Goal: Task Accomplishment & Management: Manage account settings

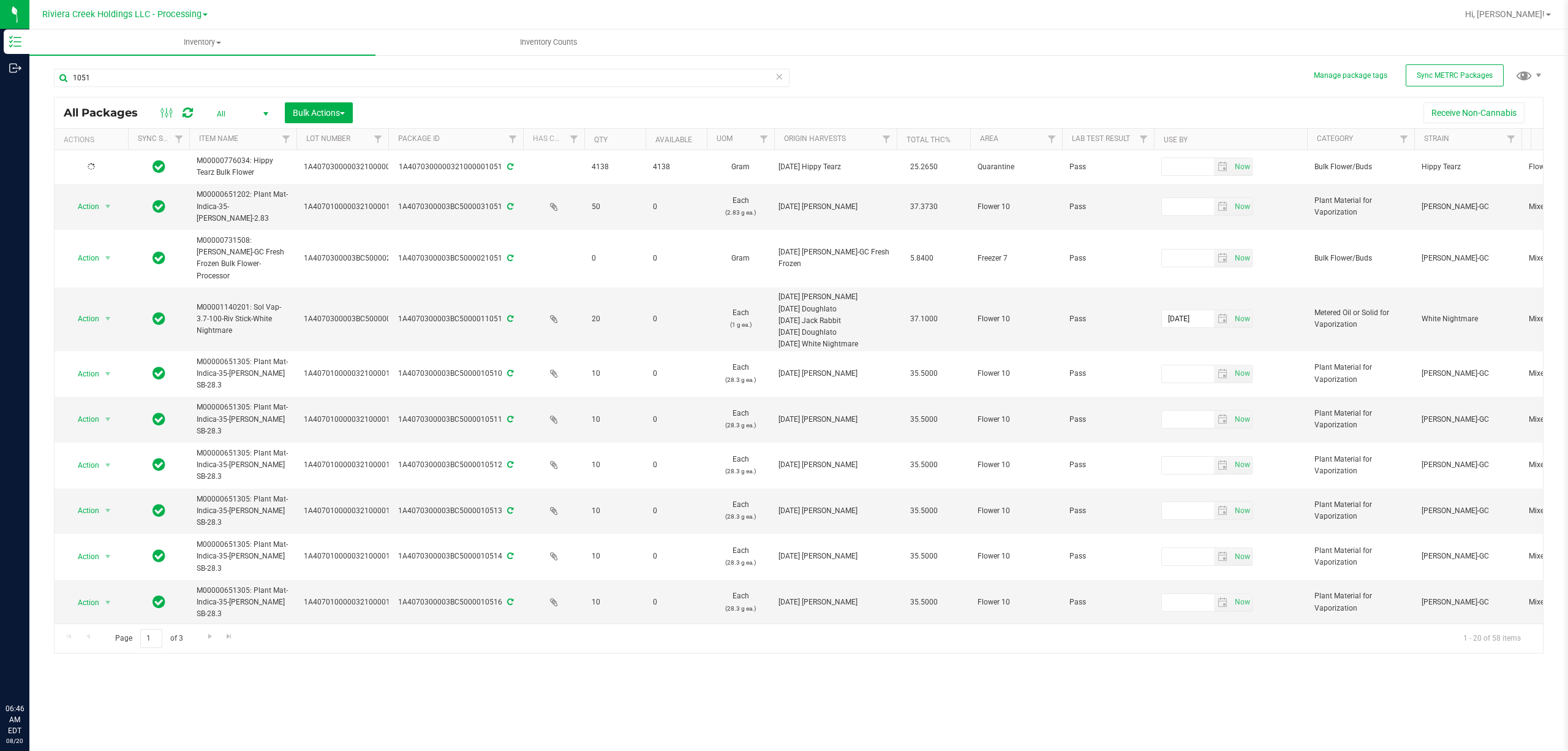
click at [155, 14] on span "Riviera Creek Holdings LLC - Processing" at bounding box center [122, 14] width 159 height 11
click at [165, 44] on link "Riviera Creek Holdings LLC - Cultivation" at bounding box center [125, 43] width 179 height 17
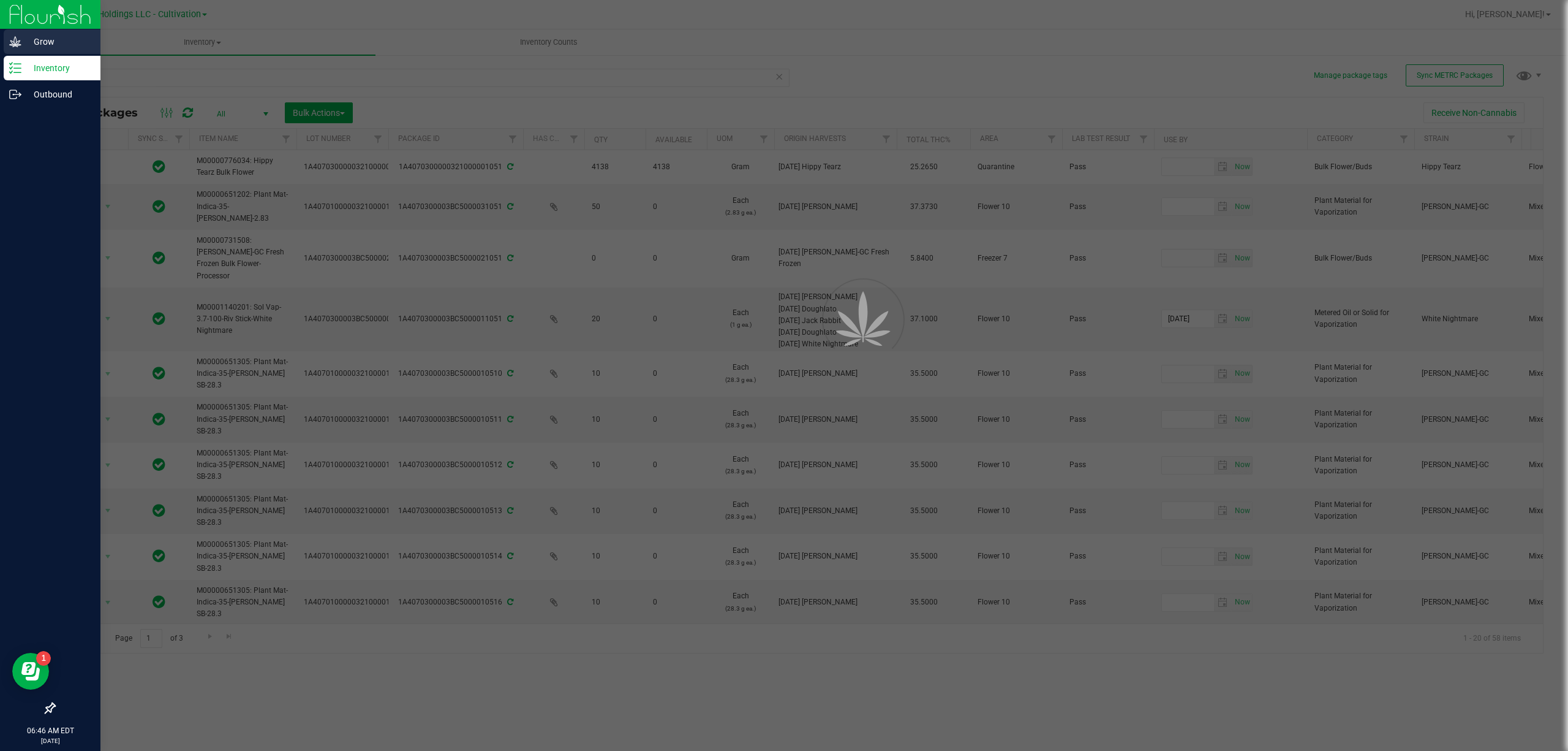
click at [3, 46] on link "Grow" at bounding box center [50, 42] width 100 height 26
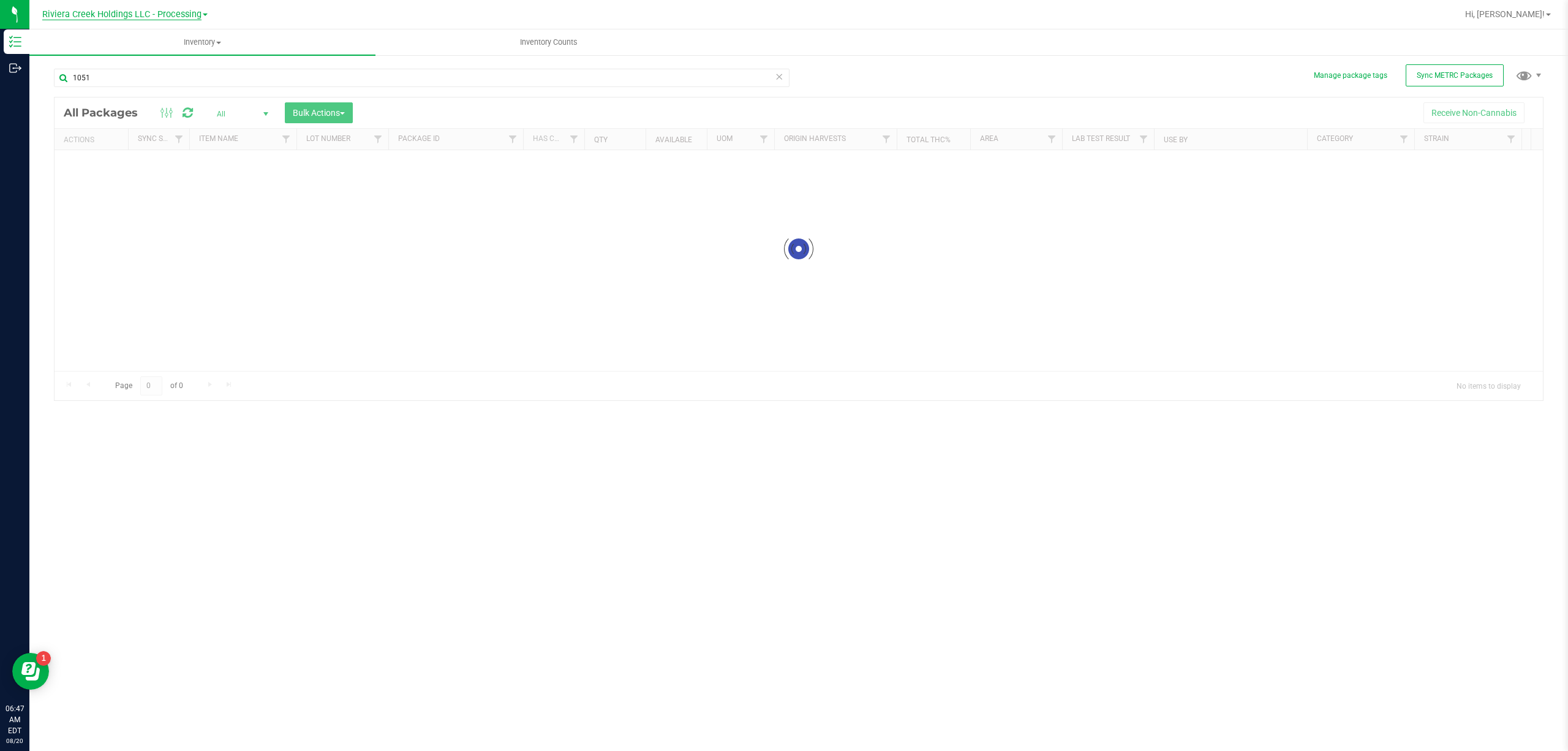
click at [152, 11] on span "Riviera Creek Holdings LLC - Processing" at bounding box center [122, 14] width 159 height 11
click at [168, 42] on link "Riviera Creek Holdings LLC - Cultivation" at bounding box center [125, 43] width 179 height 17
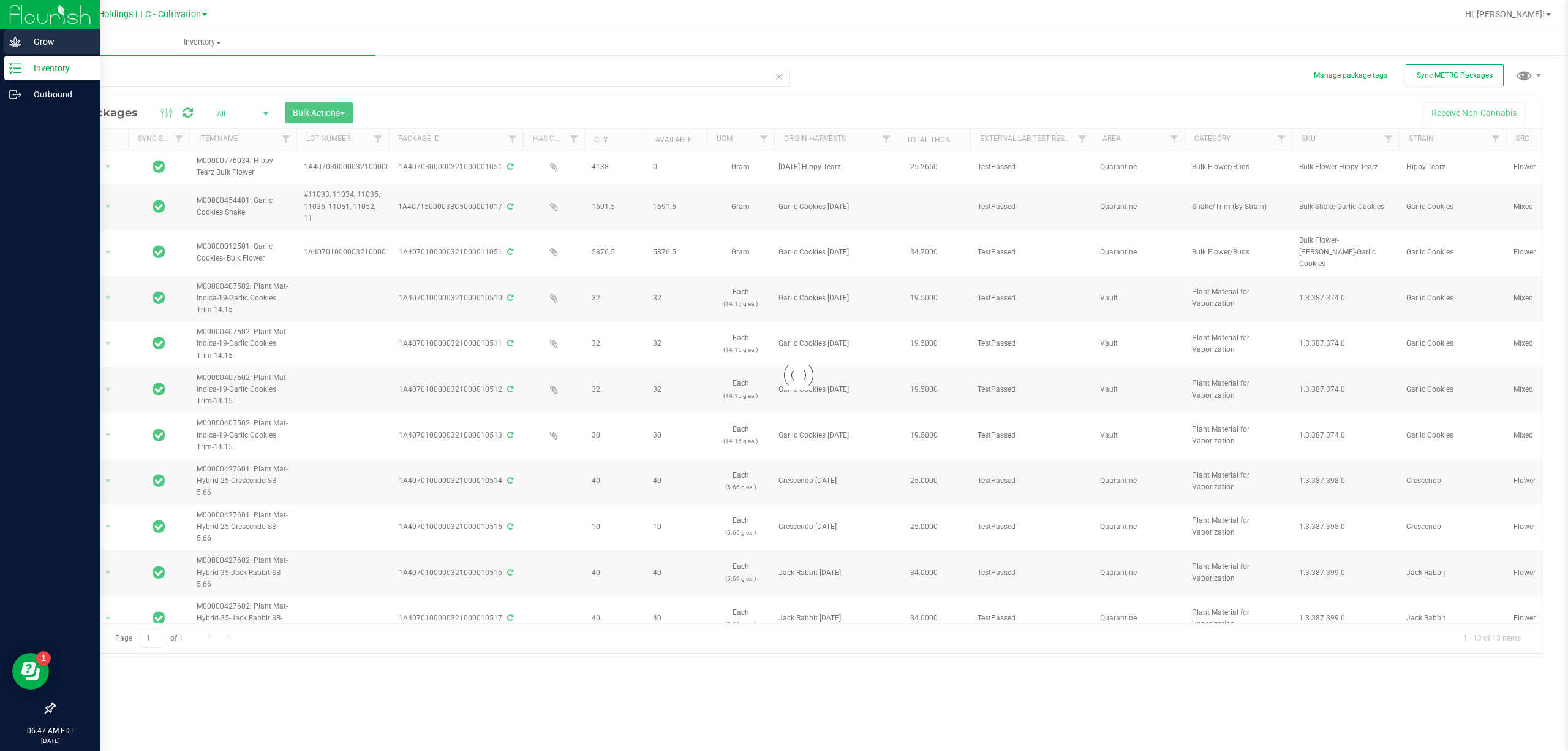
click at [22, 36] on p "Grow" at bounding box center [58, 41] width 74 height 15
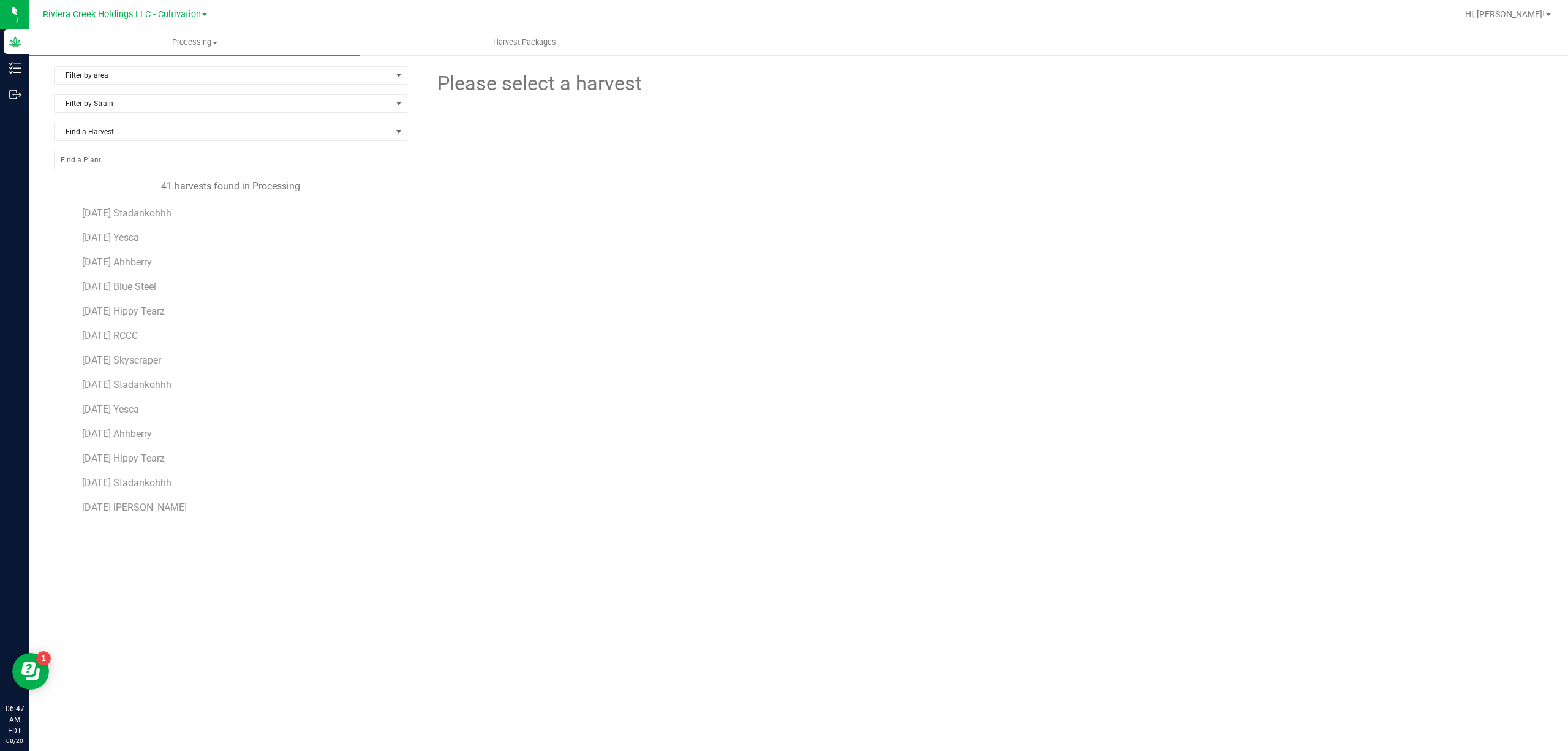
scroll to position [163, 0]
click at [154, 355] on span "[DATE] Ahhberry" at bounding box center [118, 352] width 72 height 12
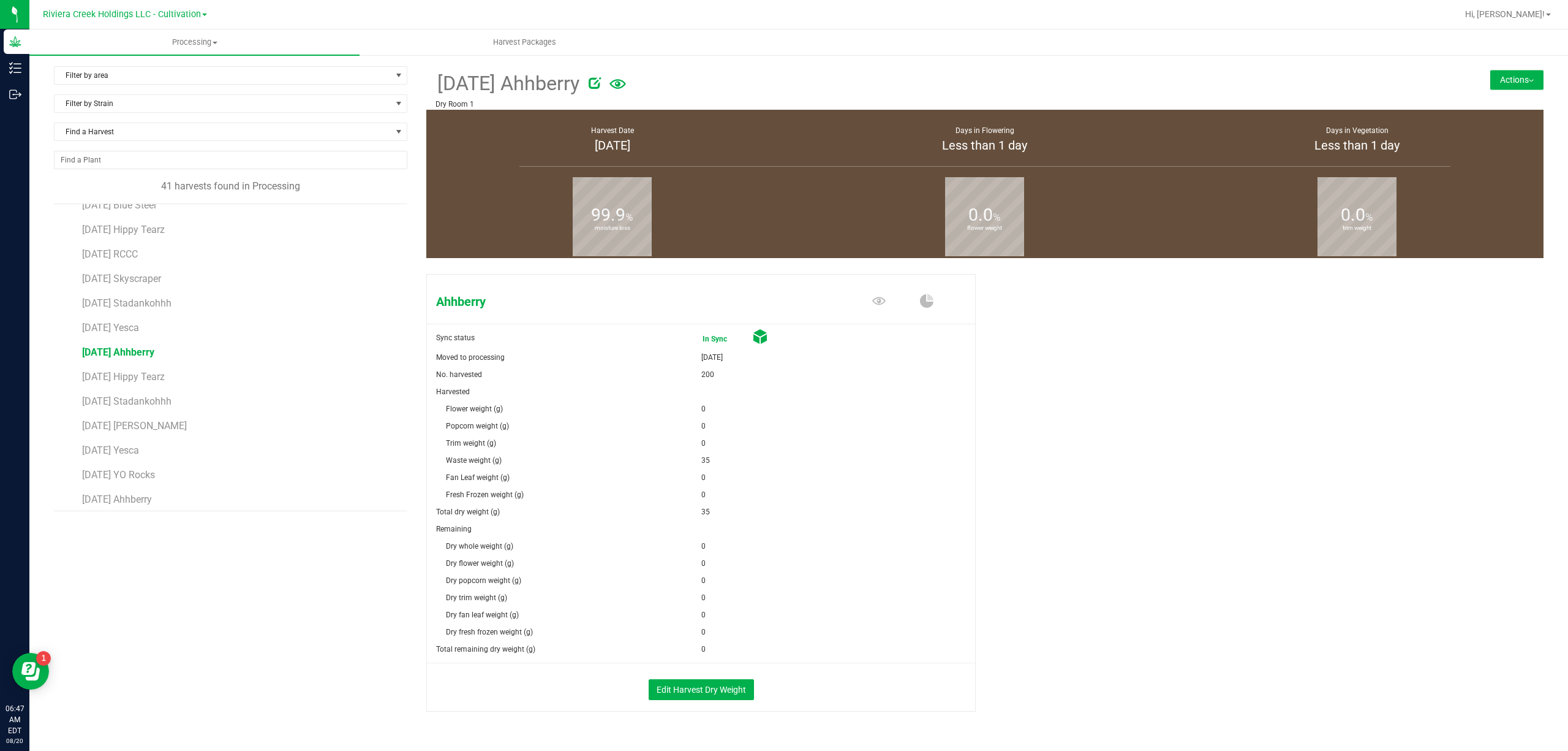
click at [1490, 82] on button "Actions" at bounding box center [1517, 80] width 53 height 19
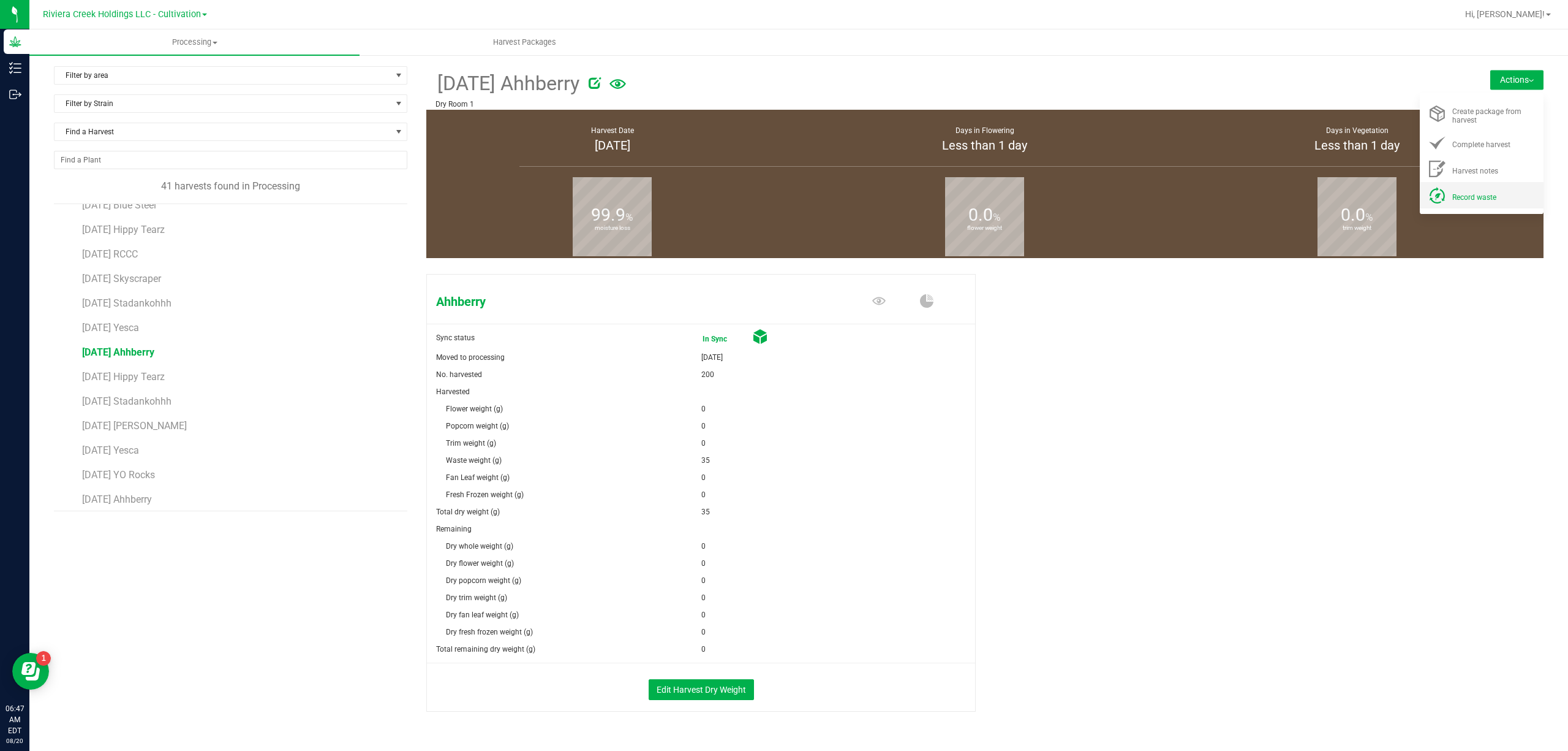
click at [1452, 199] on span "Record waste" at bounding box center [1474, 197] width 44 height 9
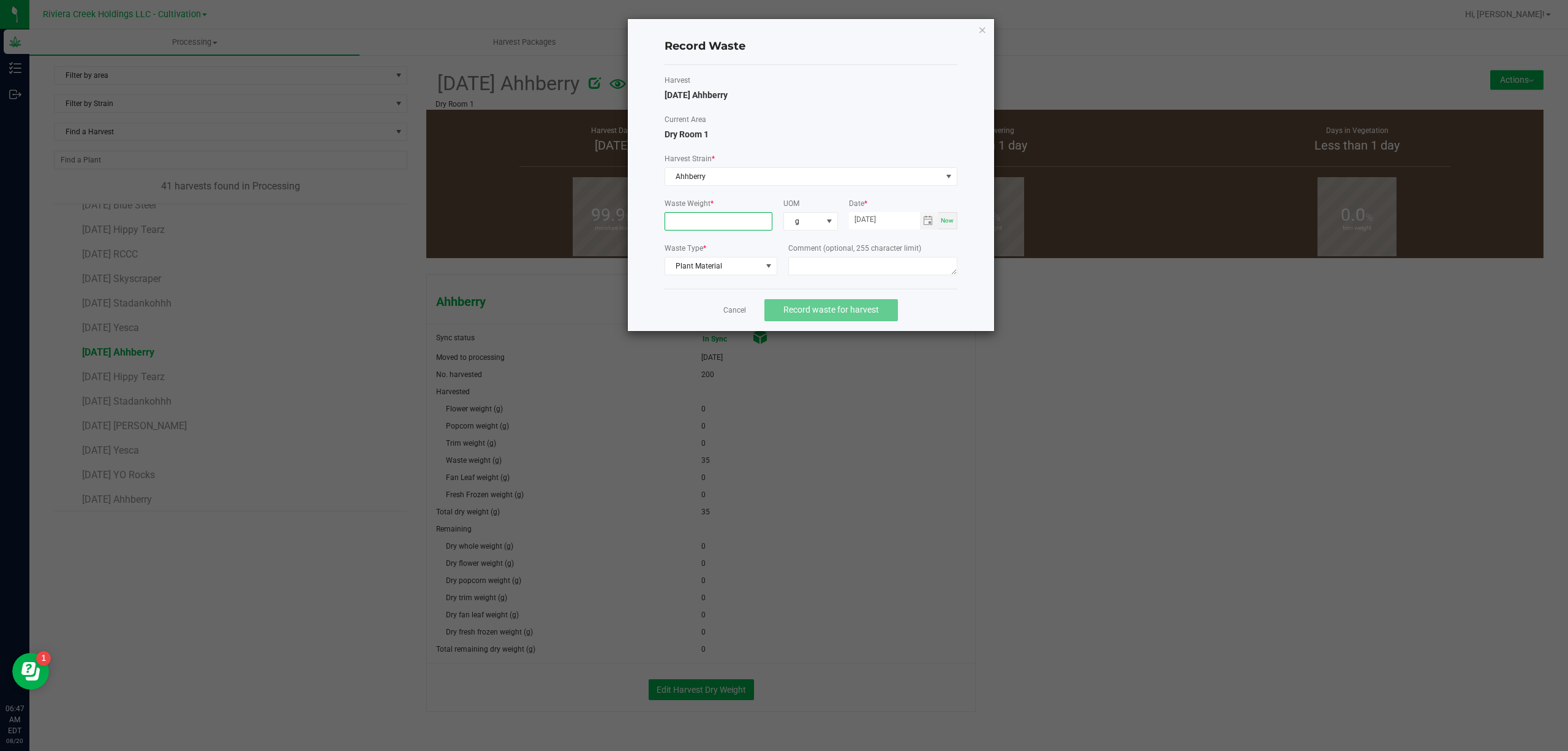
click at [722, 216] on input at bounding box center [718, 222] width 107 height 17
type input "19.0000 g"
click at [812, 277] on div at bounding box center [873, 267] width 169 height 22
click at [814, 275] on textarea at bounding box center [873, 265] width 169 height 18
click at [931, 222] on span "Toggle calendar" at bounding box center [928, 221] width 10 height 10
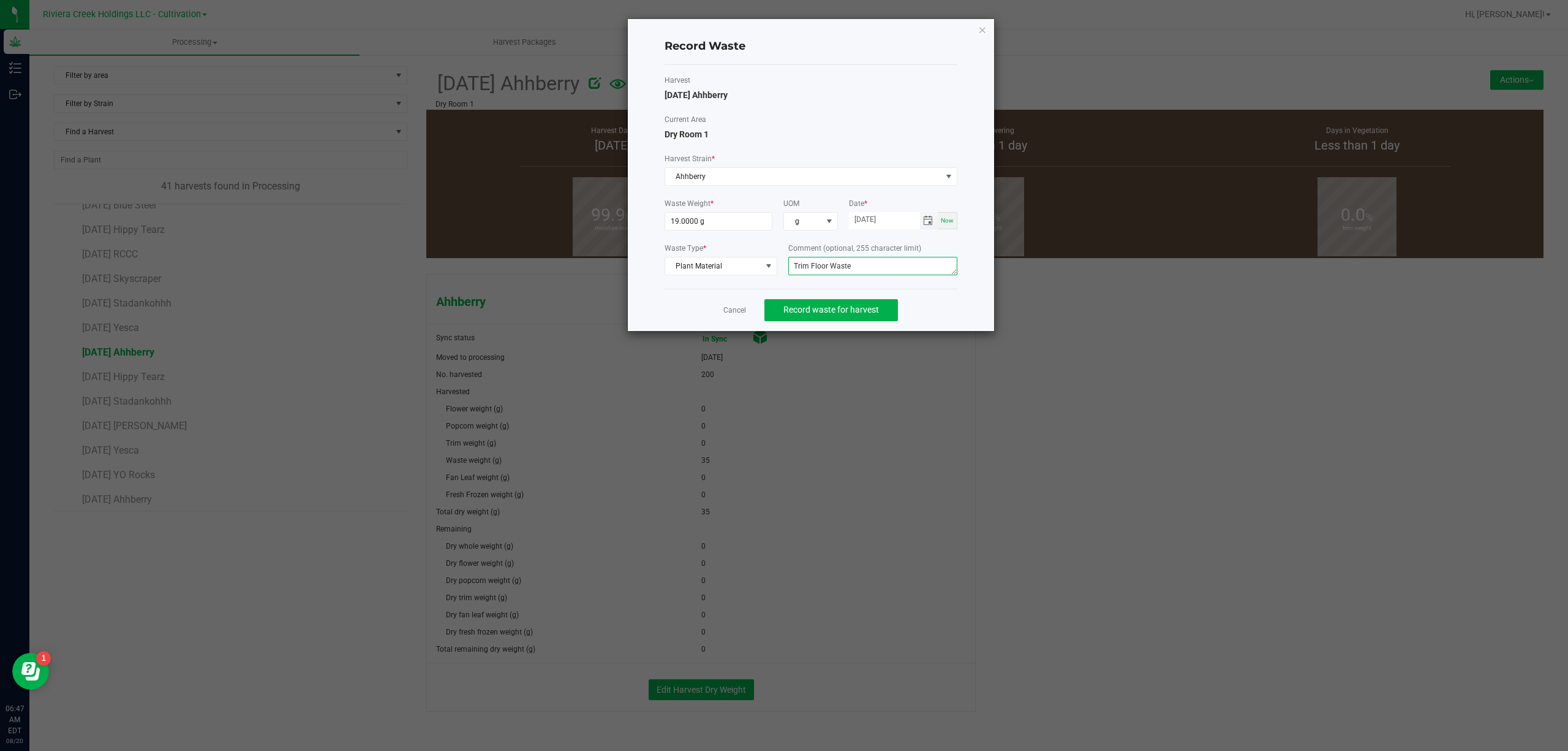
type textarea "Trim Floor Waste"
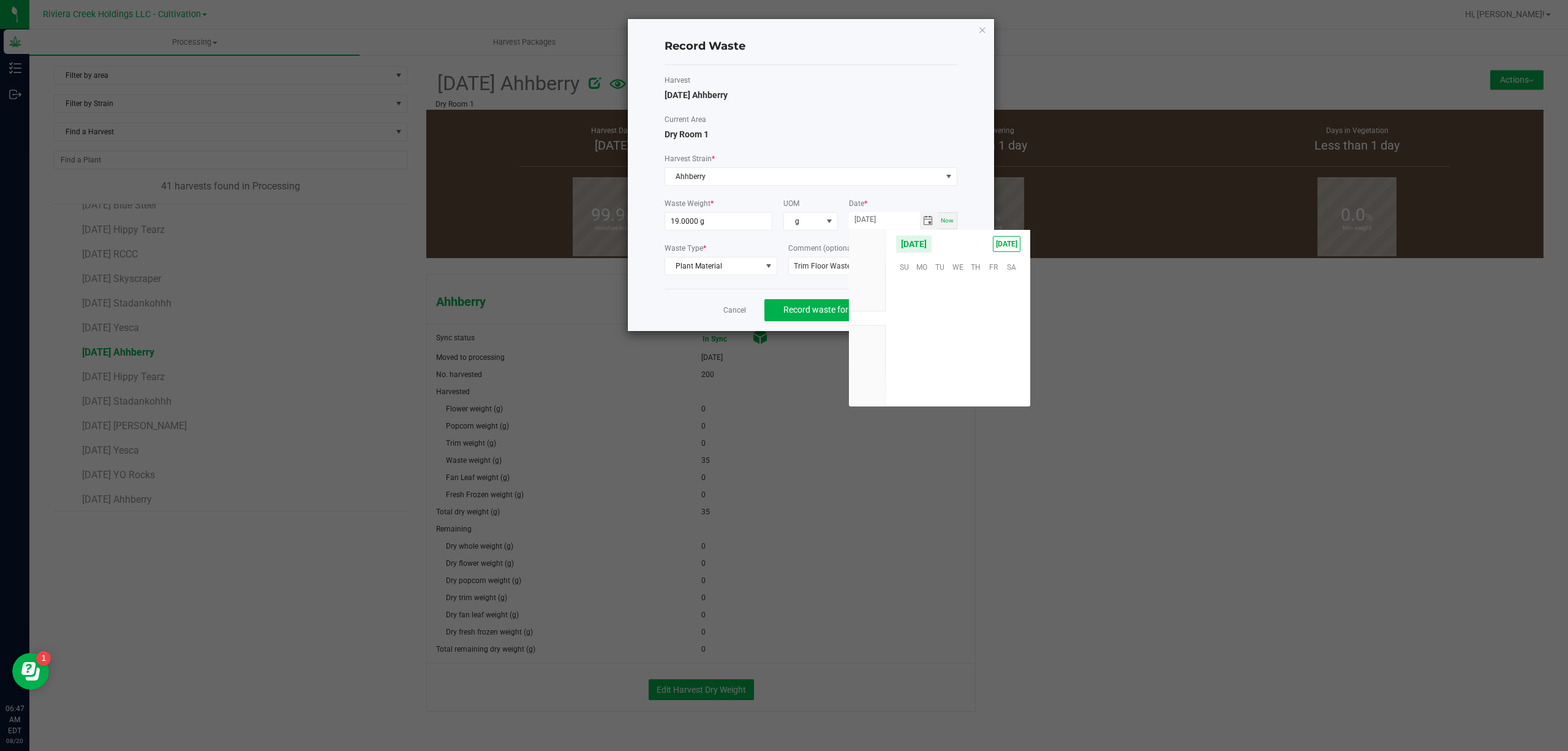
scroll to position [198557, 0]
click at [946, 341] on span "19" at bounding box center [940, 343] width 17 height 19
type input "[DATE]"
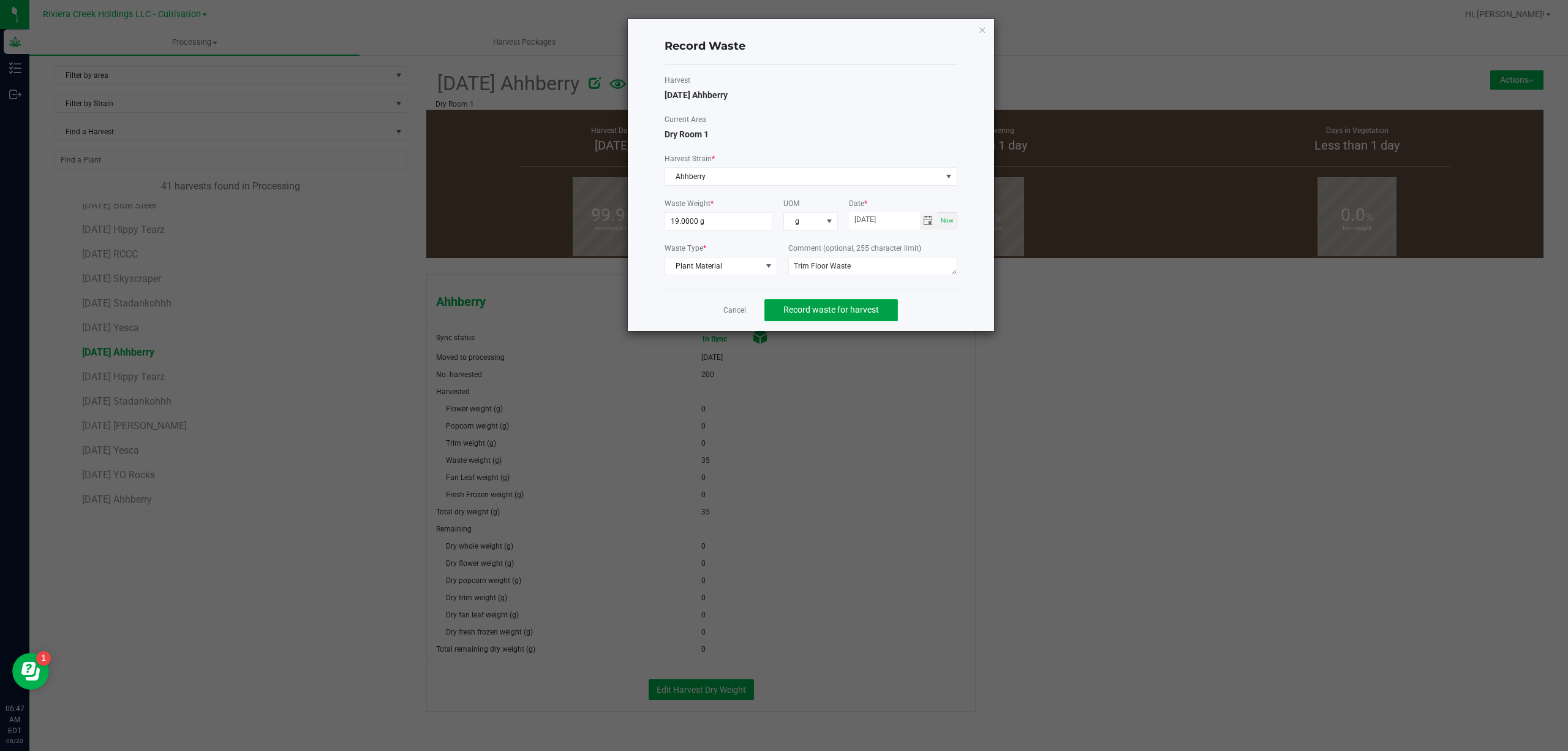
click at [885, 308] on button "Record waste for harvest" at bounding box center [831, 310] width 134 height 22
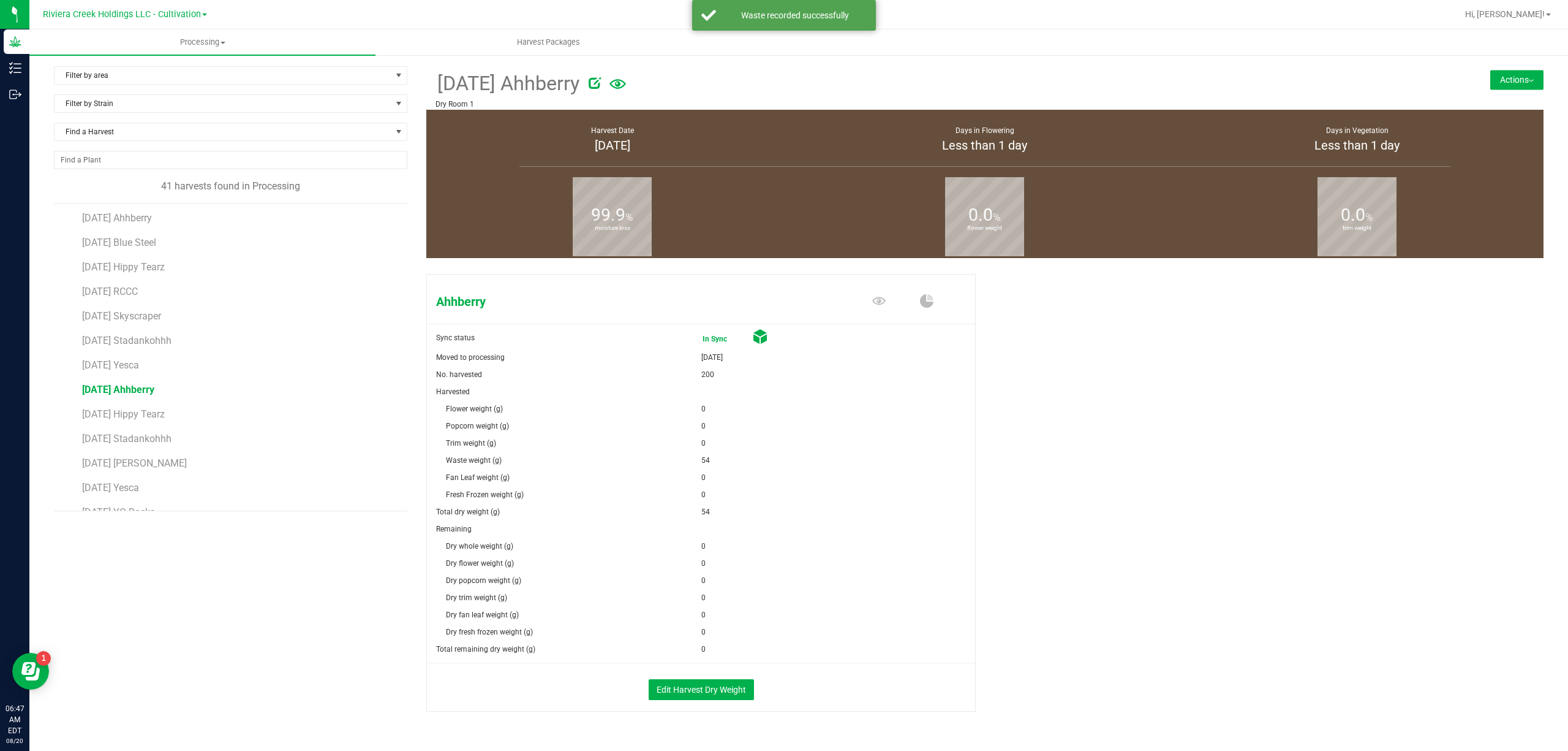
scroll to position [163, 0]
click at [140, 456] on span "[DATE] Yesca" at bounding box center [111, 450] width 57 height 12
click at [1507, 88] on button "Actions" at bounding box center [1517, 80] width 53 height 19
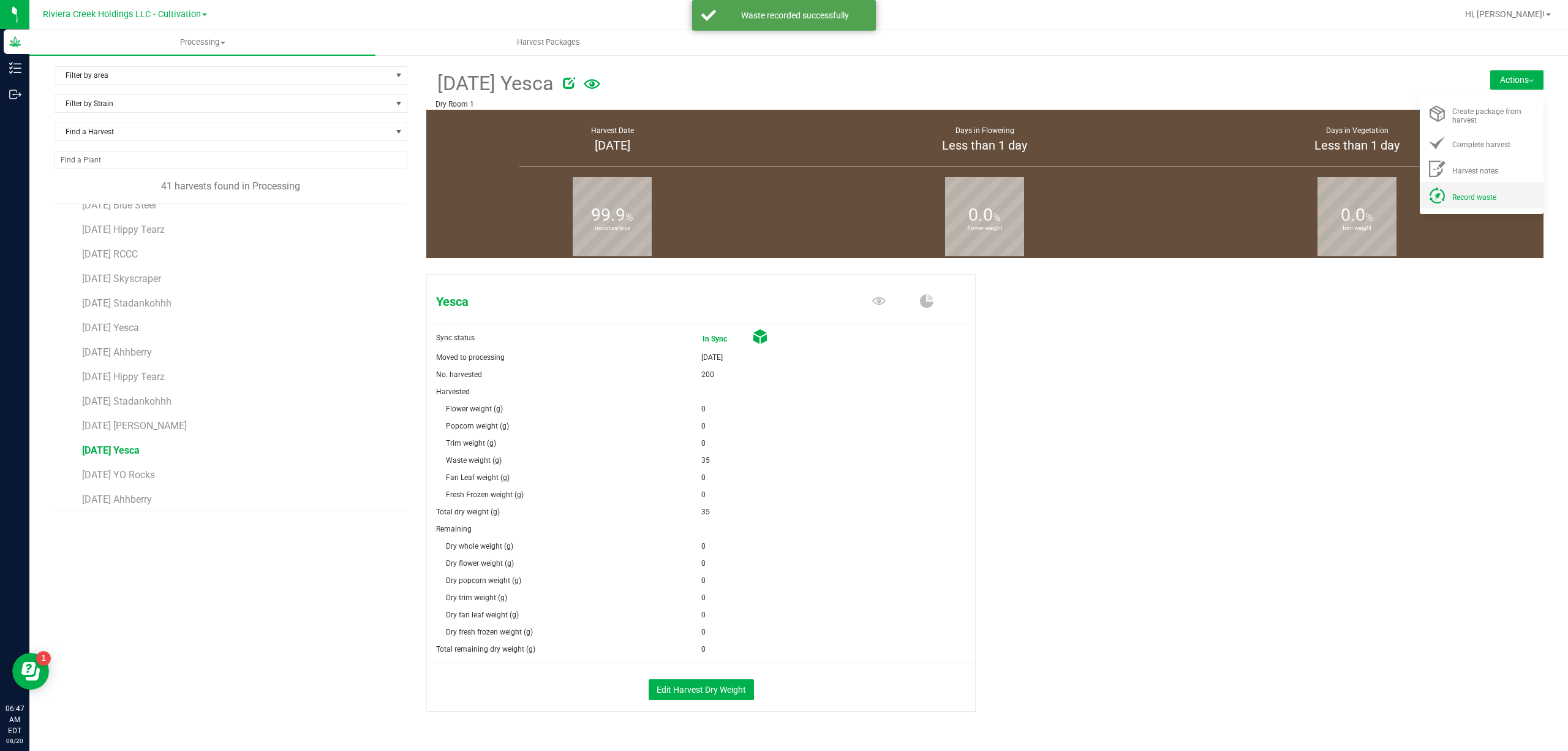
click at [1476, 207] on li "Record waste" at bounding box center [1481, 194] width 123 height 26
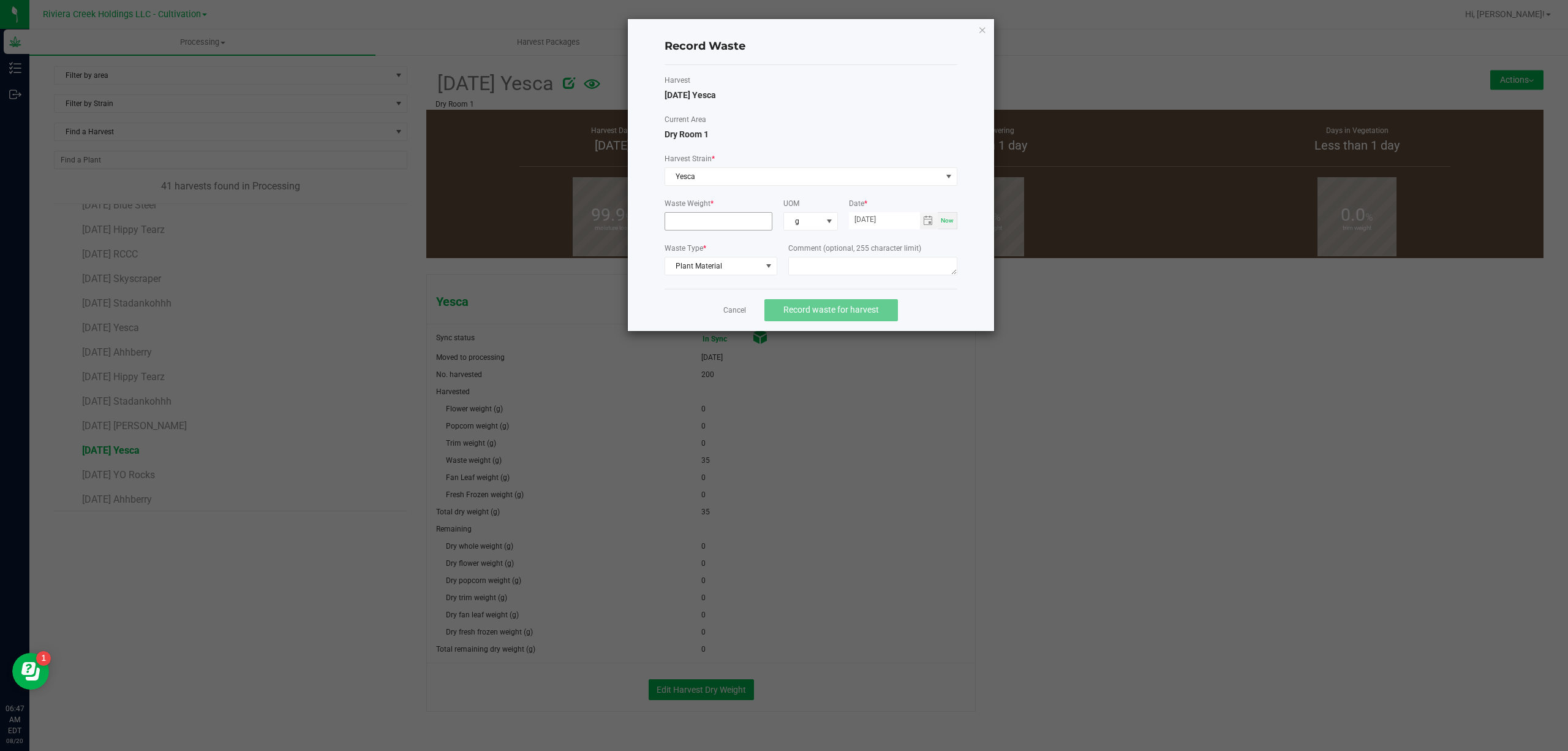
click at [713, 226] on input at bounding box center [718, 222] width 107 height 17
click at [930, 217] on span "Toggle calendar" at bounding box center [928, 221] width 10 height 10
type input "14.0000 g"
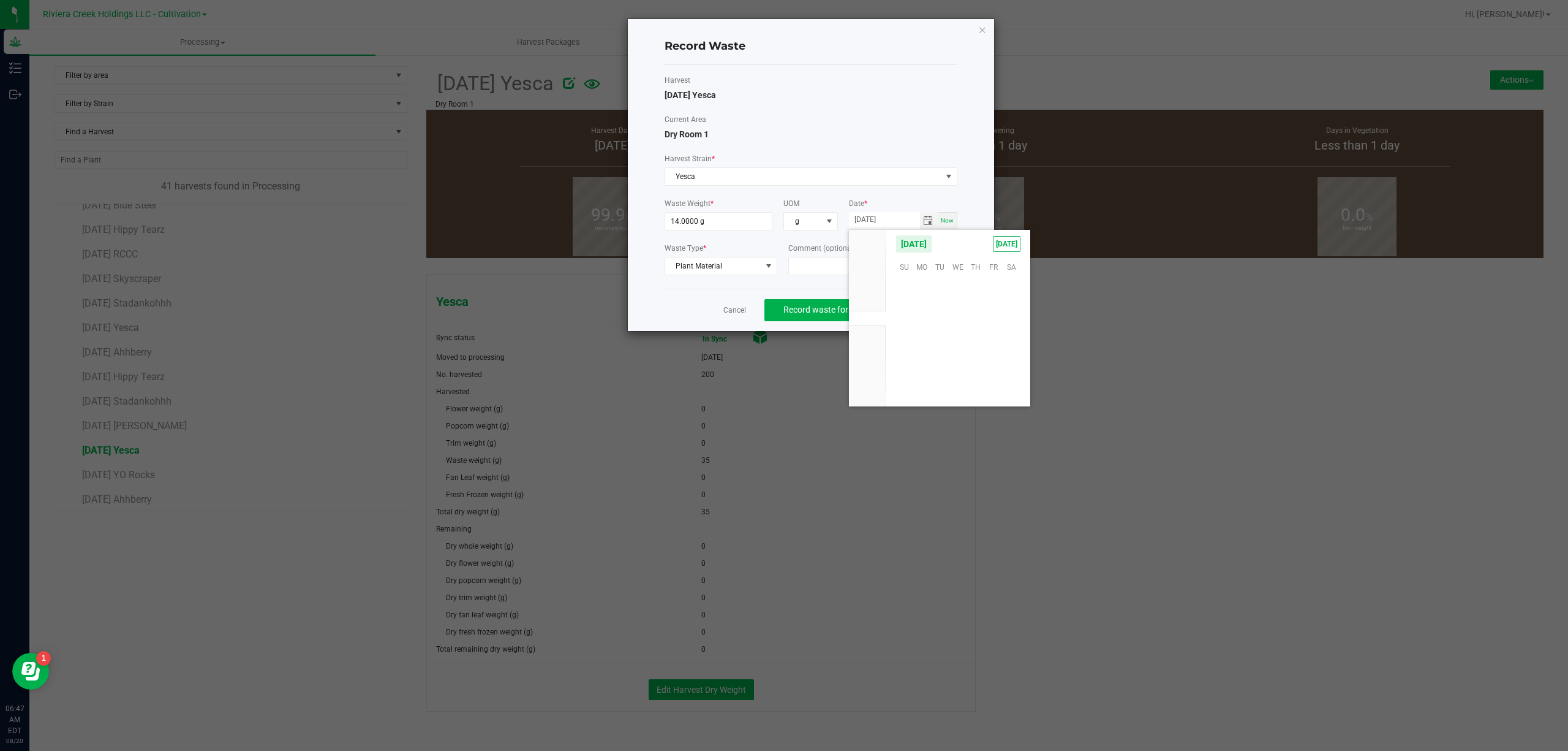
scroll to position [198557, 0]
click at [941, 344] on span "19" at bounding box center [940, 343] width 17 height 19
type input "[DATE]"
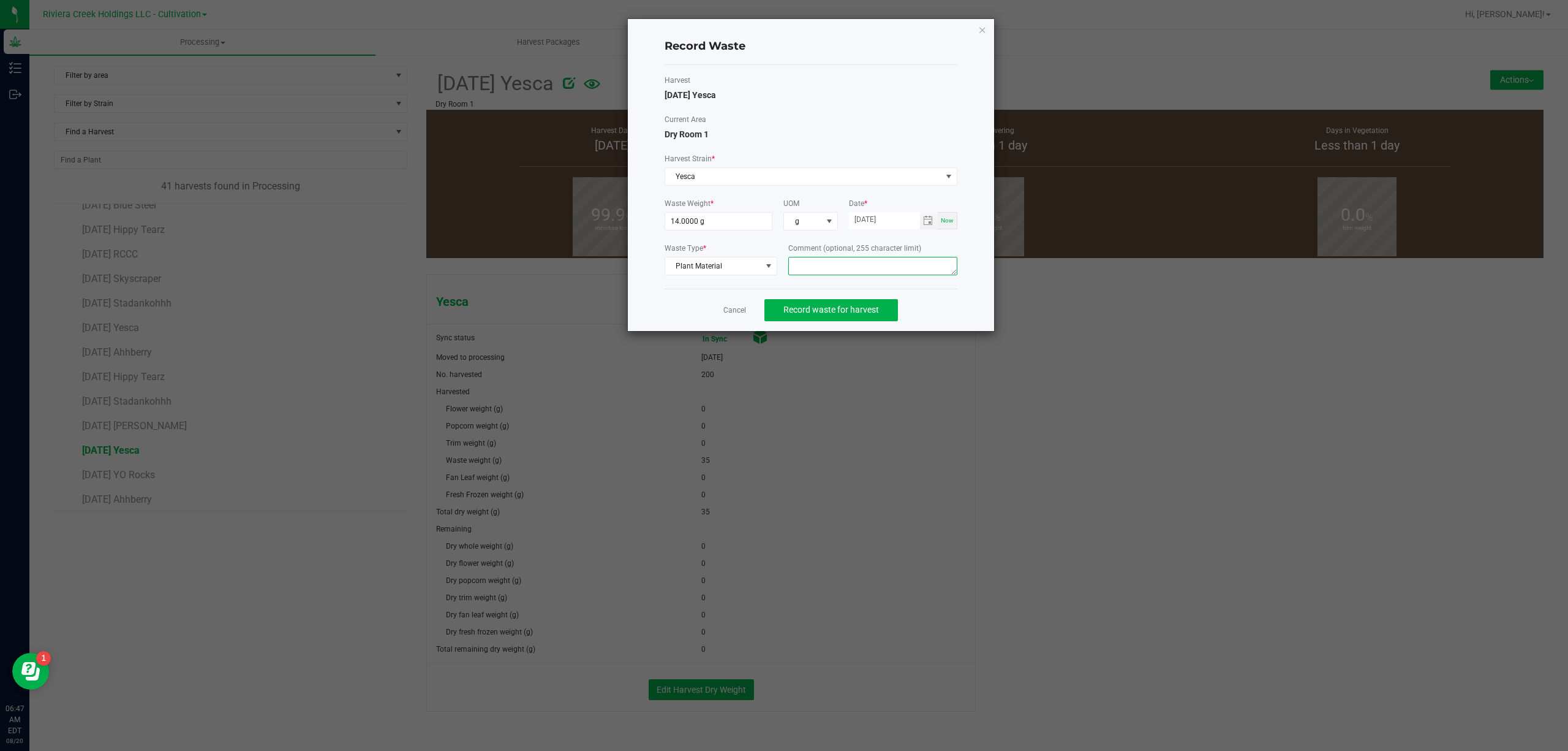
click at [801, 264] on textarea at bounding box center [873, 265] width 169 height 18
type textarea "Buck Floor Waste"
click at [821, 309] on span "Record waste for harvest" at bounding box center [831, 309] width 95 height 10
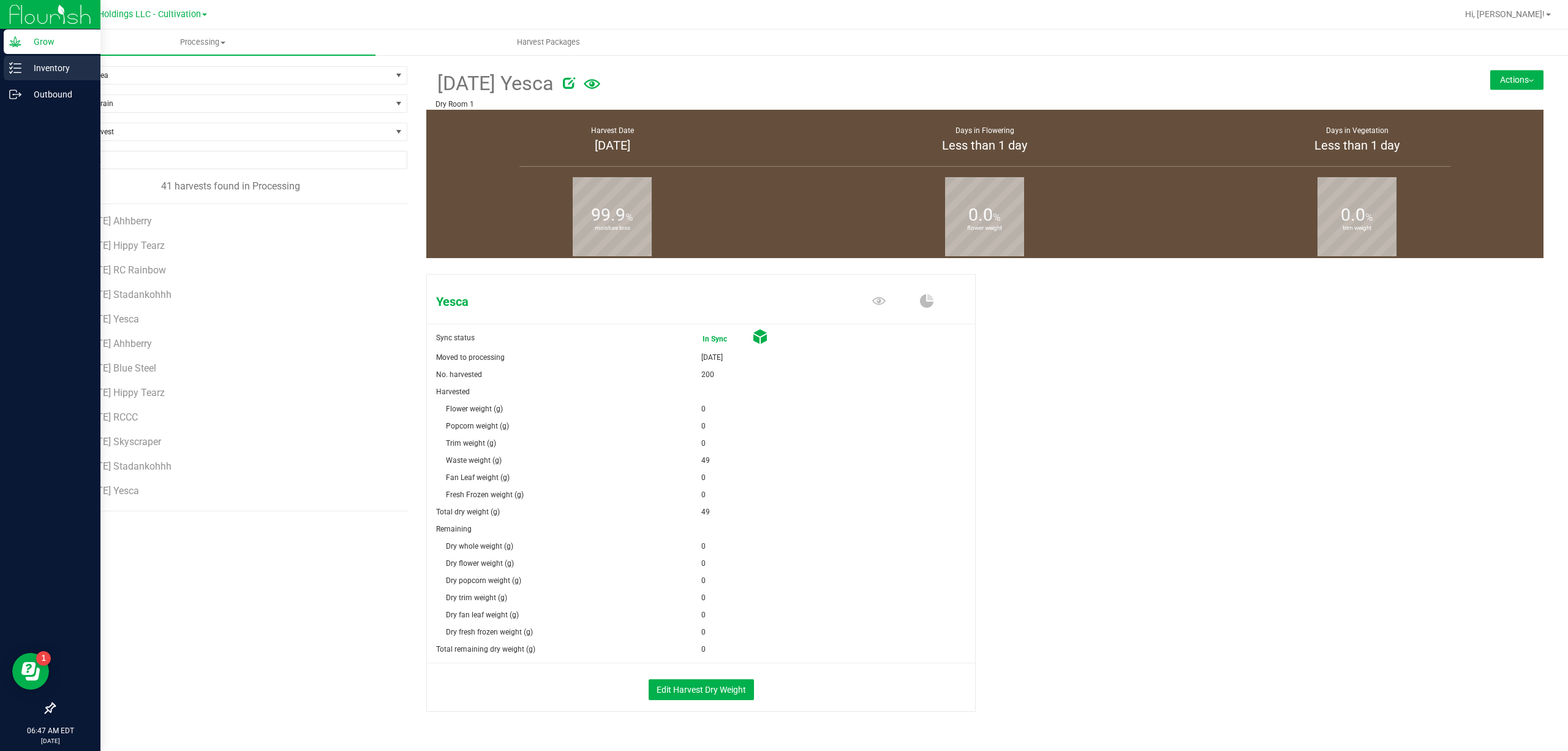
click at [17, 79] on div "Inventory" at bounding box center [52, 67] width 97 height 24
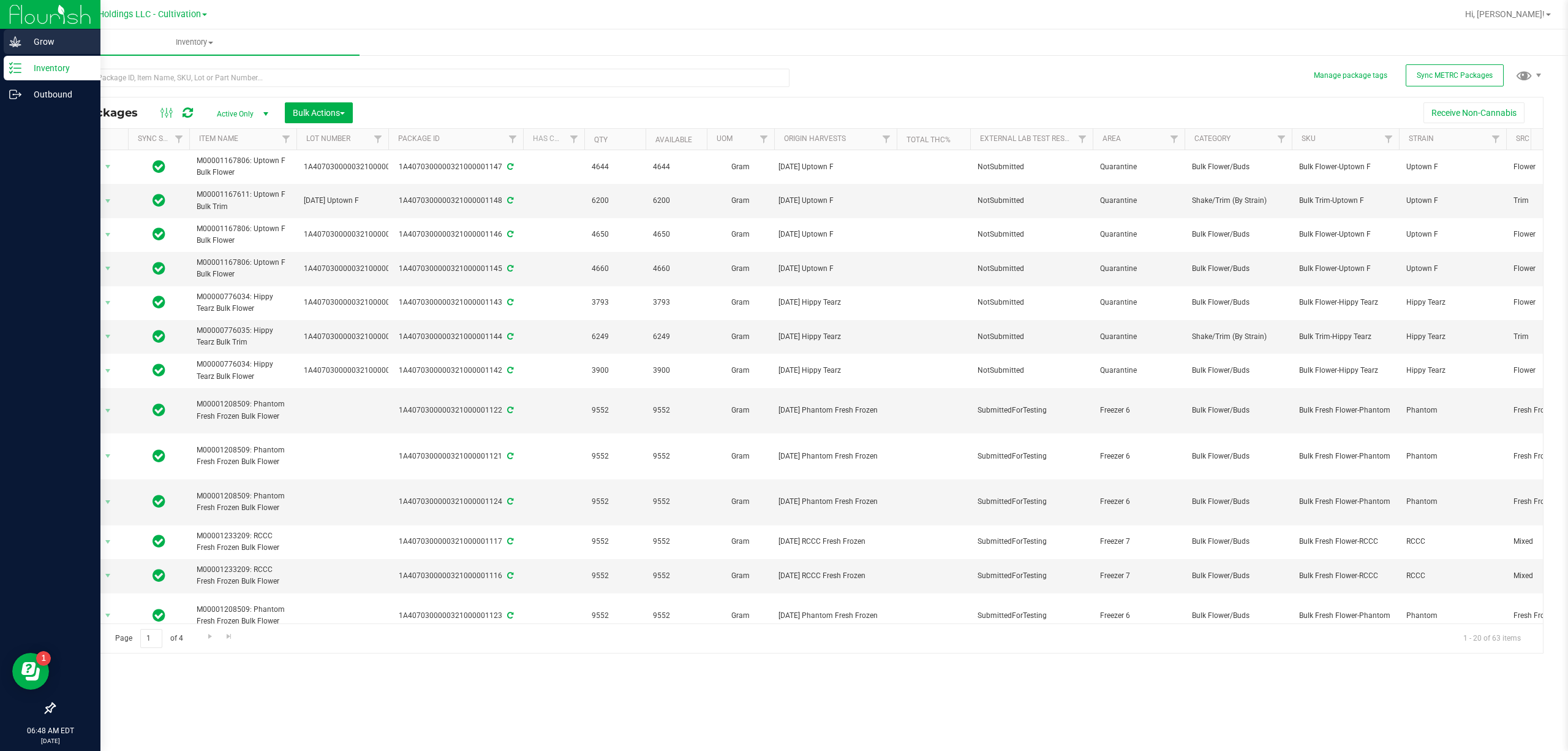
click at [48, 48] on p "Grow" at bounding box center [58, 41] width 74 height 15
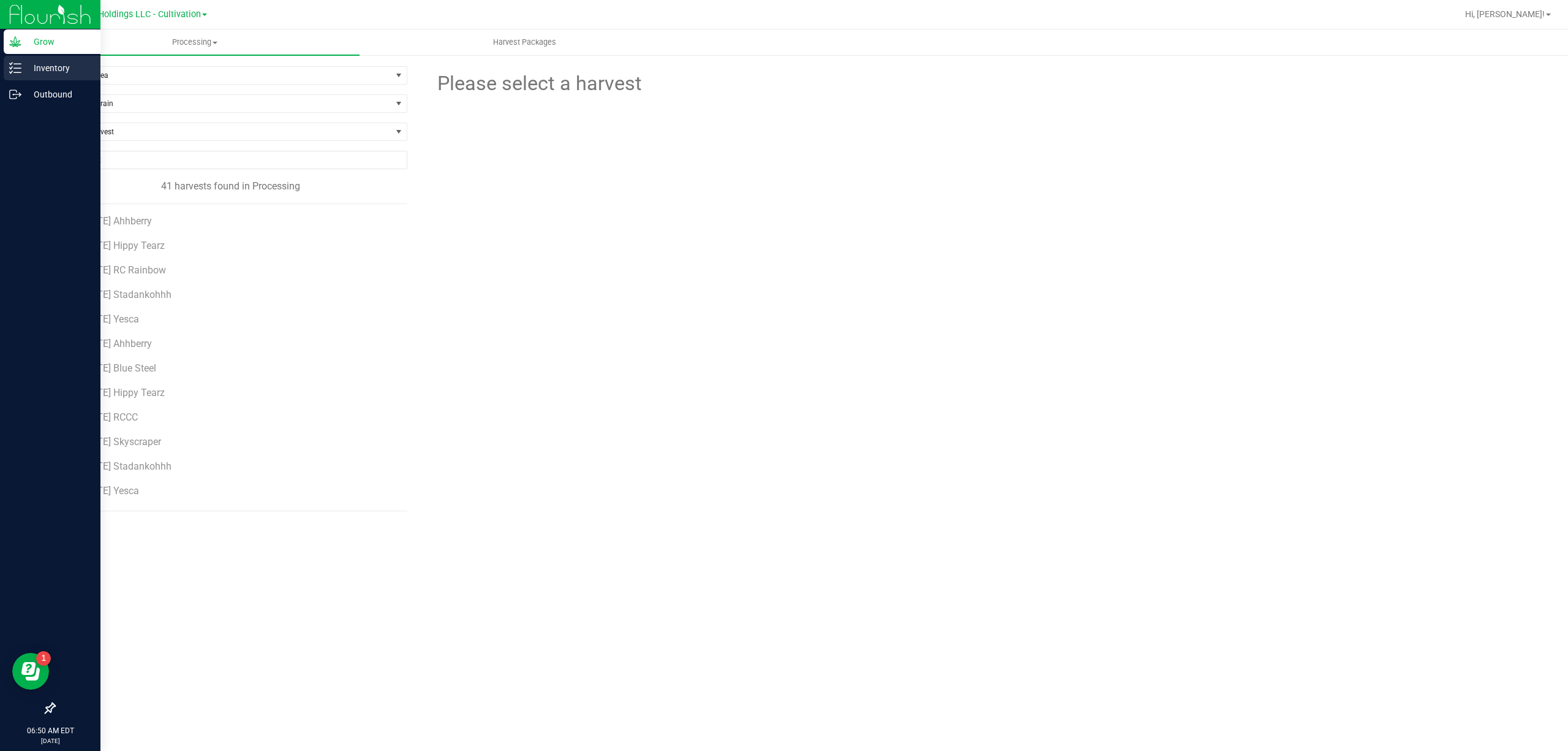
click at [9, 62] on icon at bounding box center [15, 68] width 13 height 13
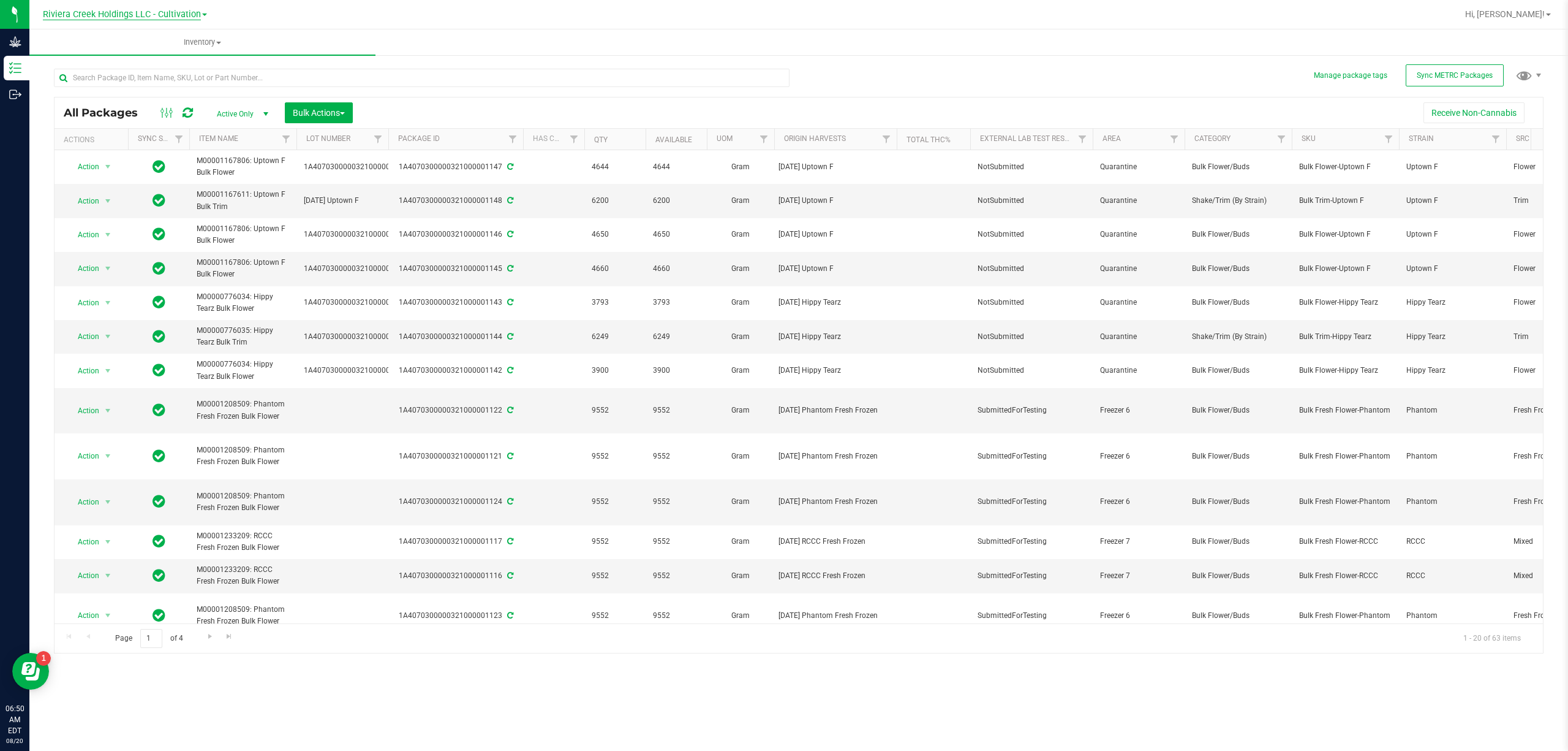
click at [177, 16] on span "Riviera Creek Holdings LLC - Cultivation" at bounding box center [121, 14] width 158 height 11
click at [183, 59] on link "Riviera Creek Holdings LLC - Processing" at bounding box center [125, 59] width 179 height 17
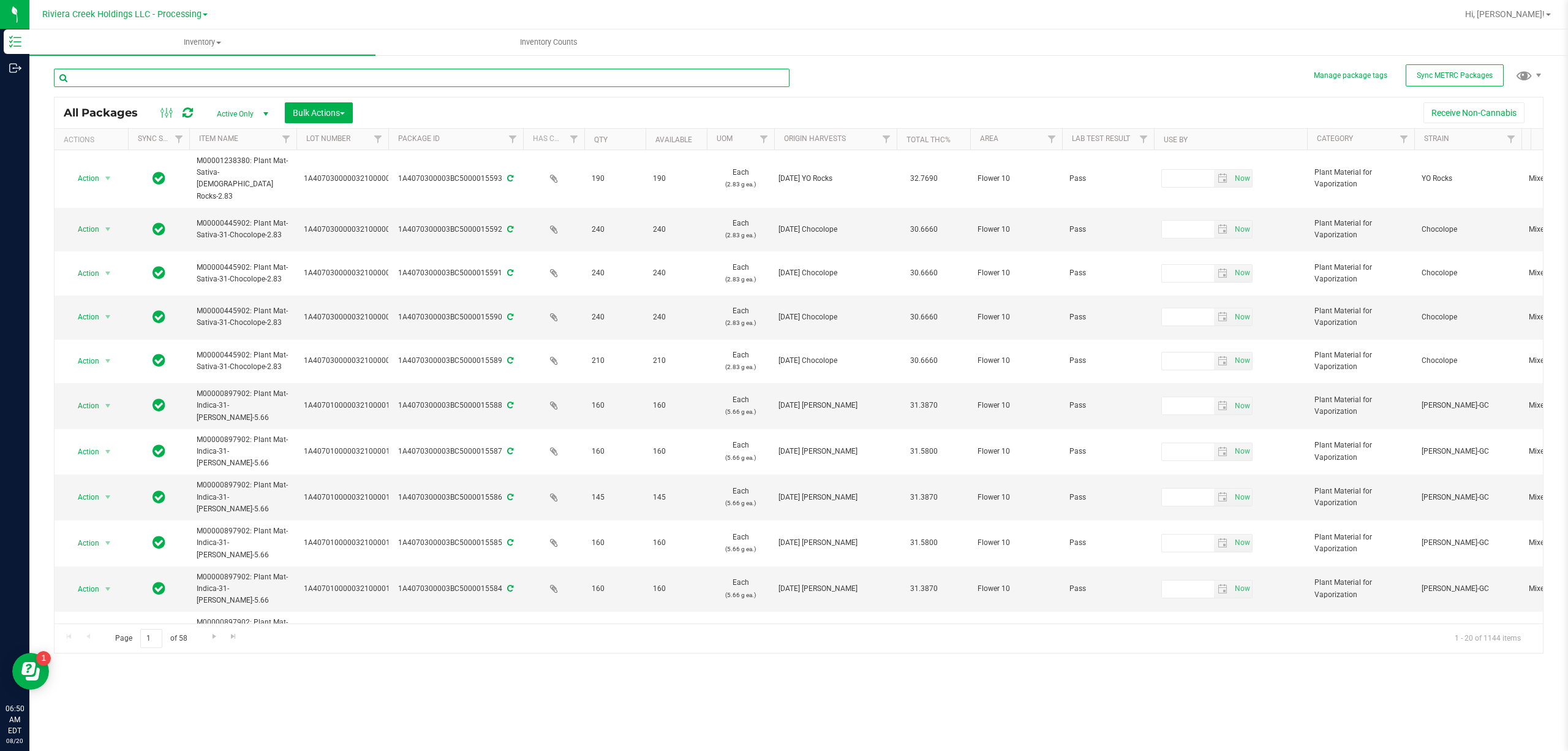
click at [192, 81] on input "text" at bounding box center [422, 78] width 736 height 18
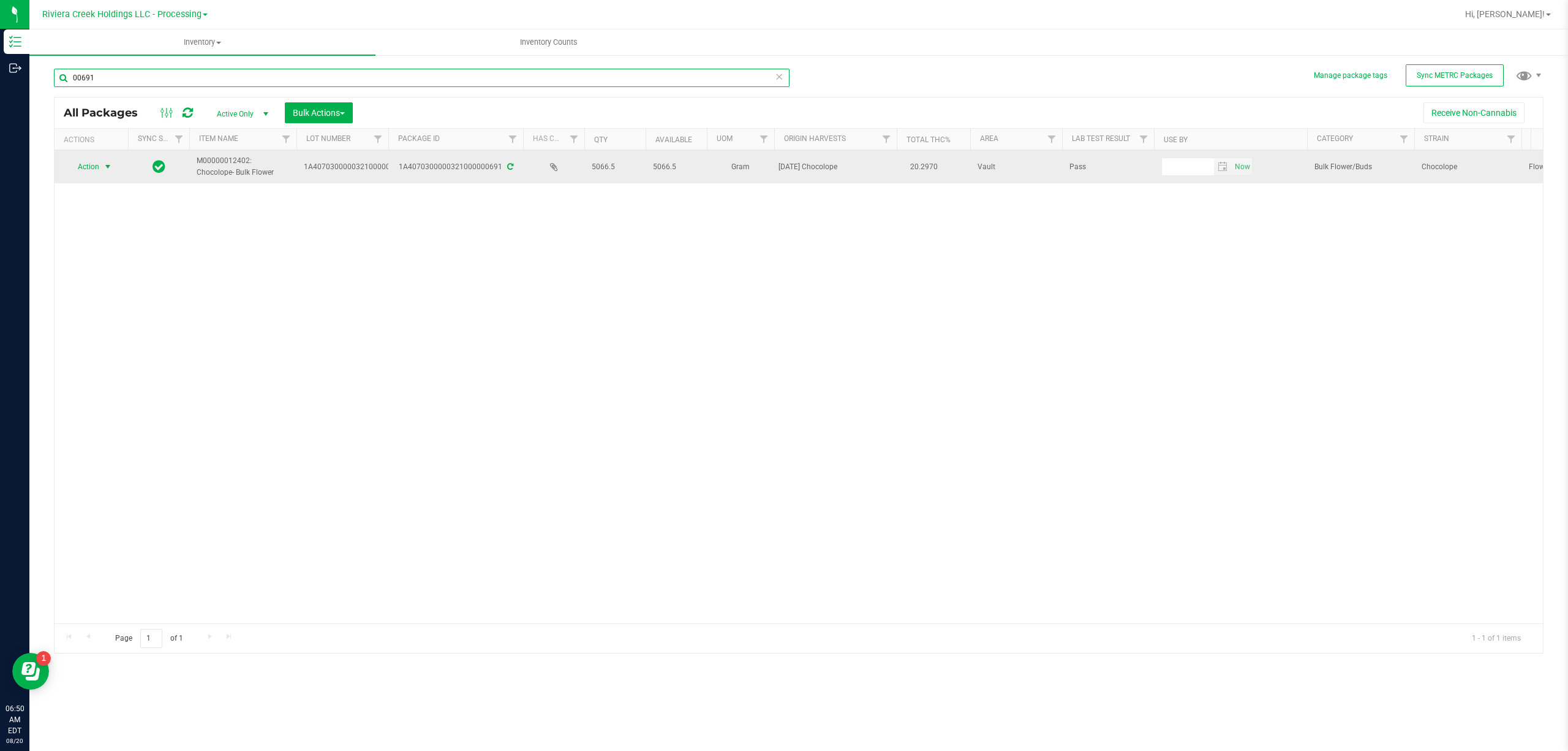
type input "00691"
click at [95, 162] on span "Action" at bounding box center [83, 167] width 33 height 17
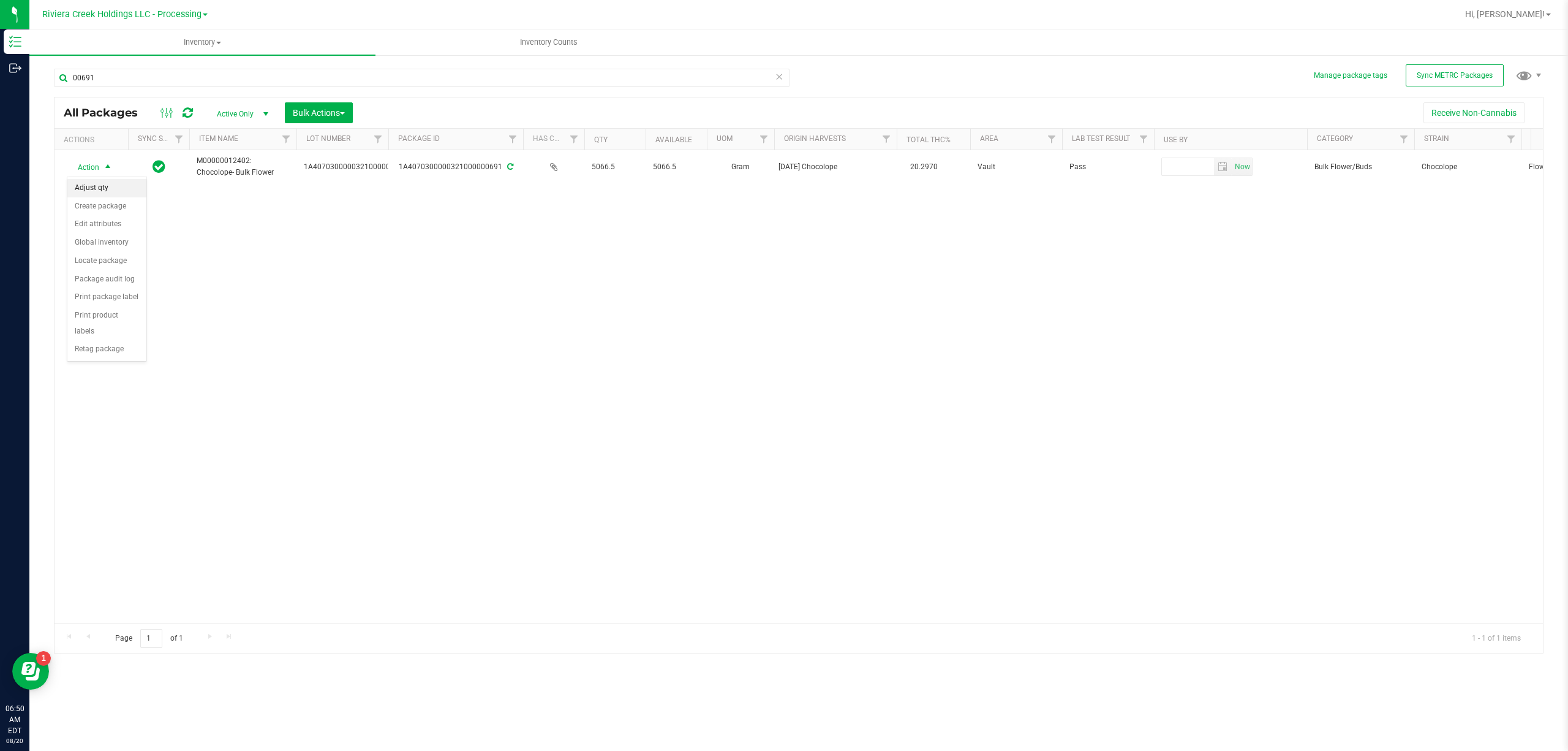
click at [93, 184] on li "Adjust qty" at bounding box center [106, 188] width 79 height 18
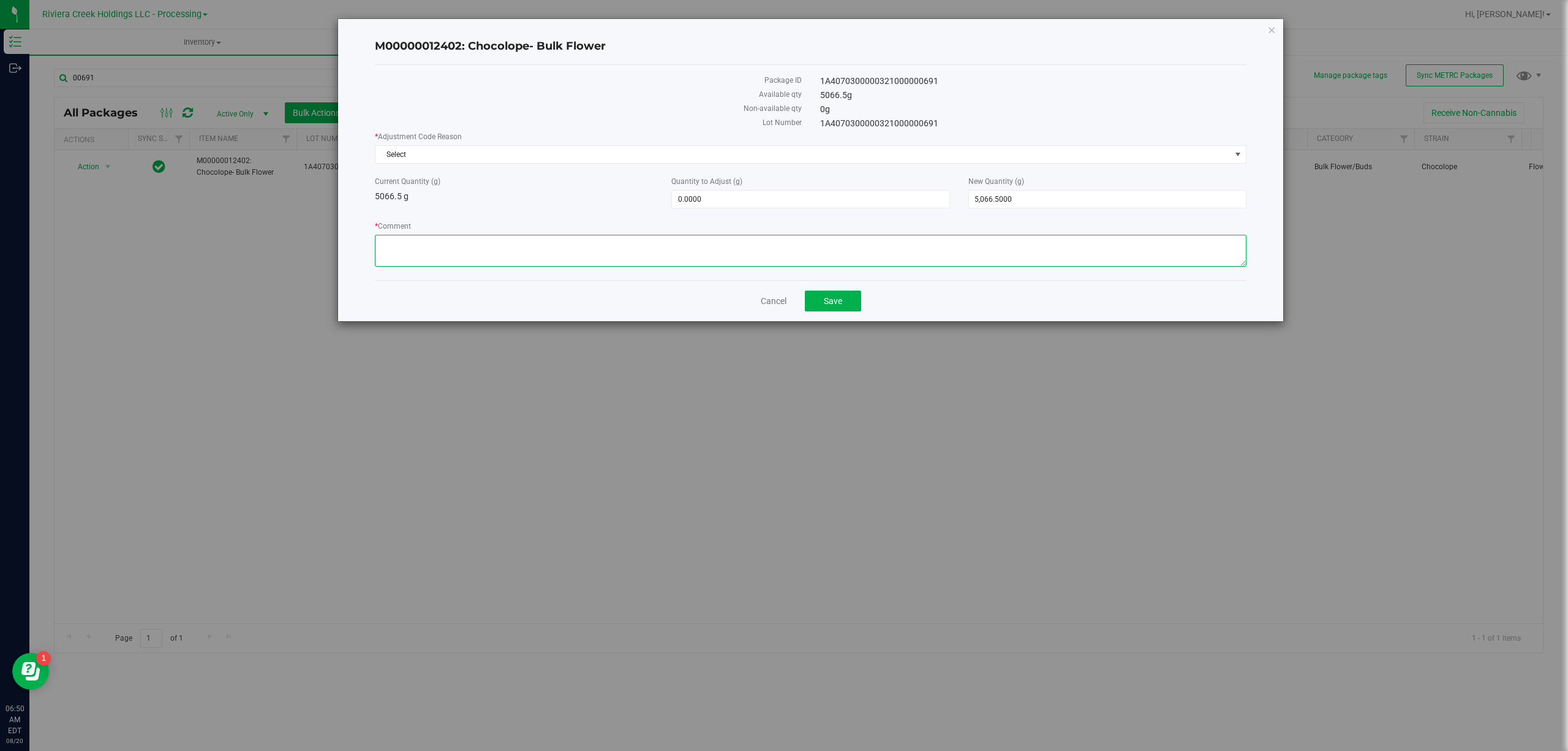
click at [437, 242] on textarea "* Comment" at bounding box center [811, 251] width 872 height 32
click at [464, 249] on textarea "* Comment" at bounding box center [811, 251] width 872 height 32
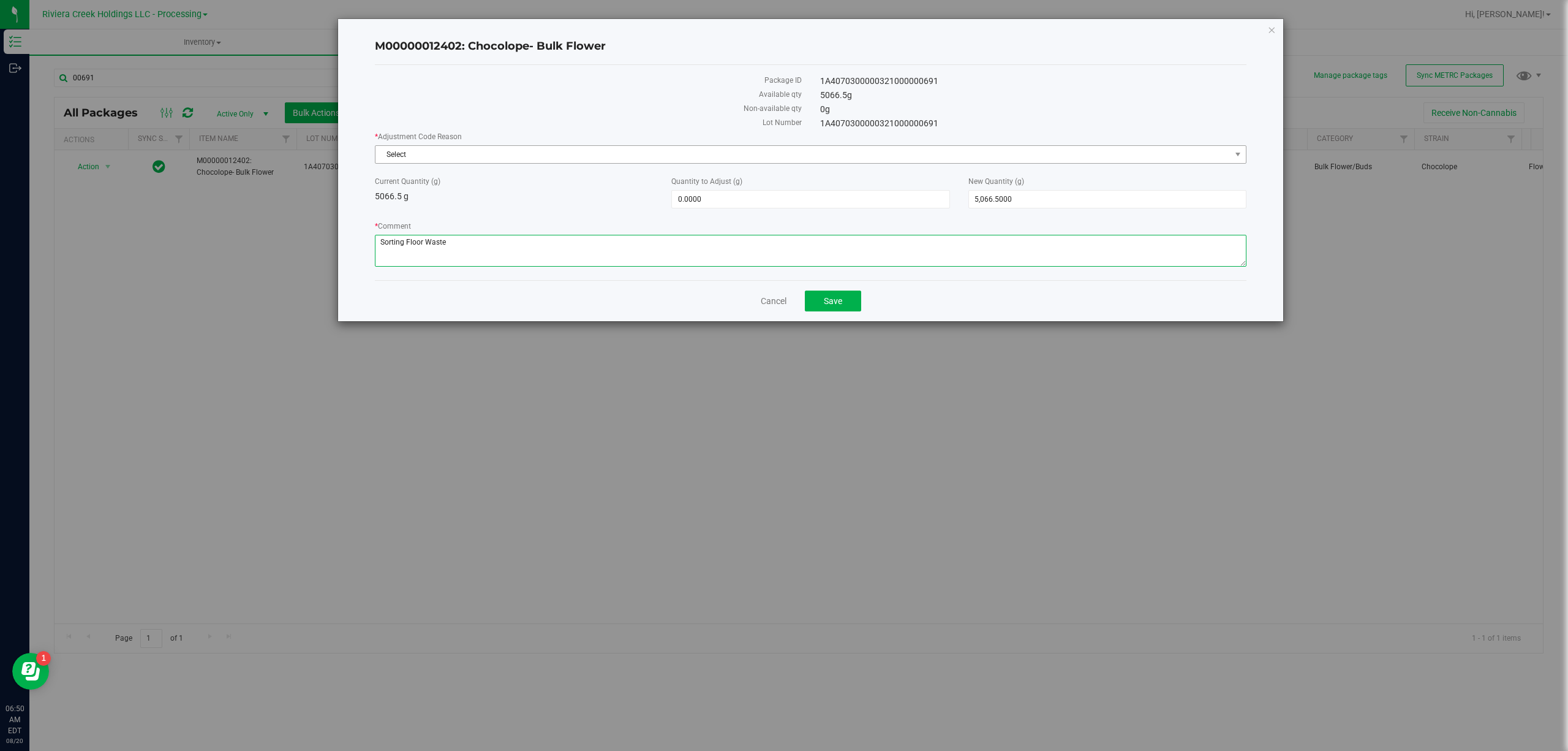
type textarea "Sorting Floor Waste"
click at [464, 156] on span "Select" at bounding box center [803, 154] width 855 height 17
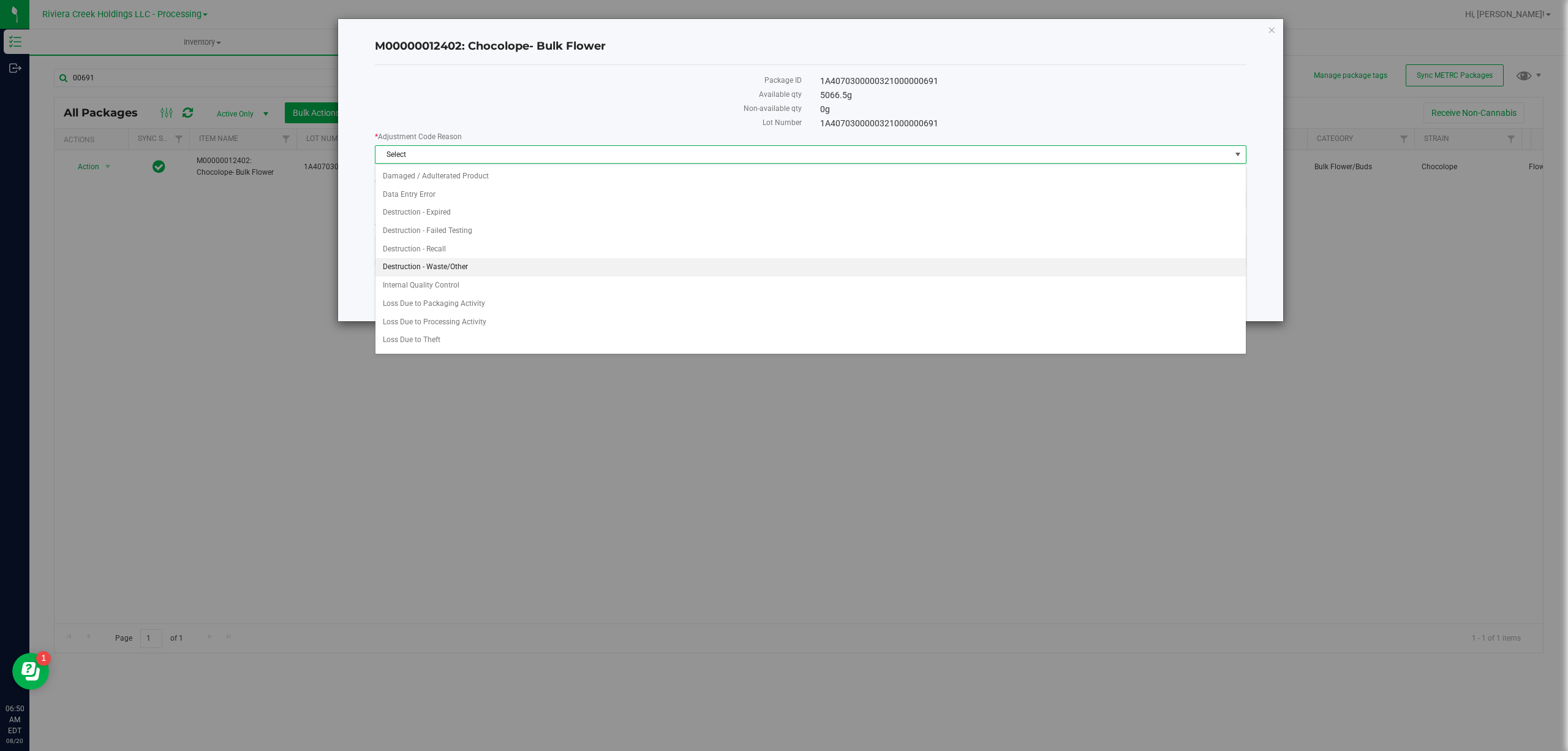
click at [469, 275] on li "Destruction - Waste/Other" at bounding box center [811, 267] width 870 height 18
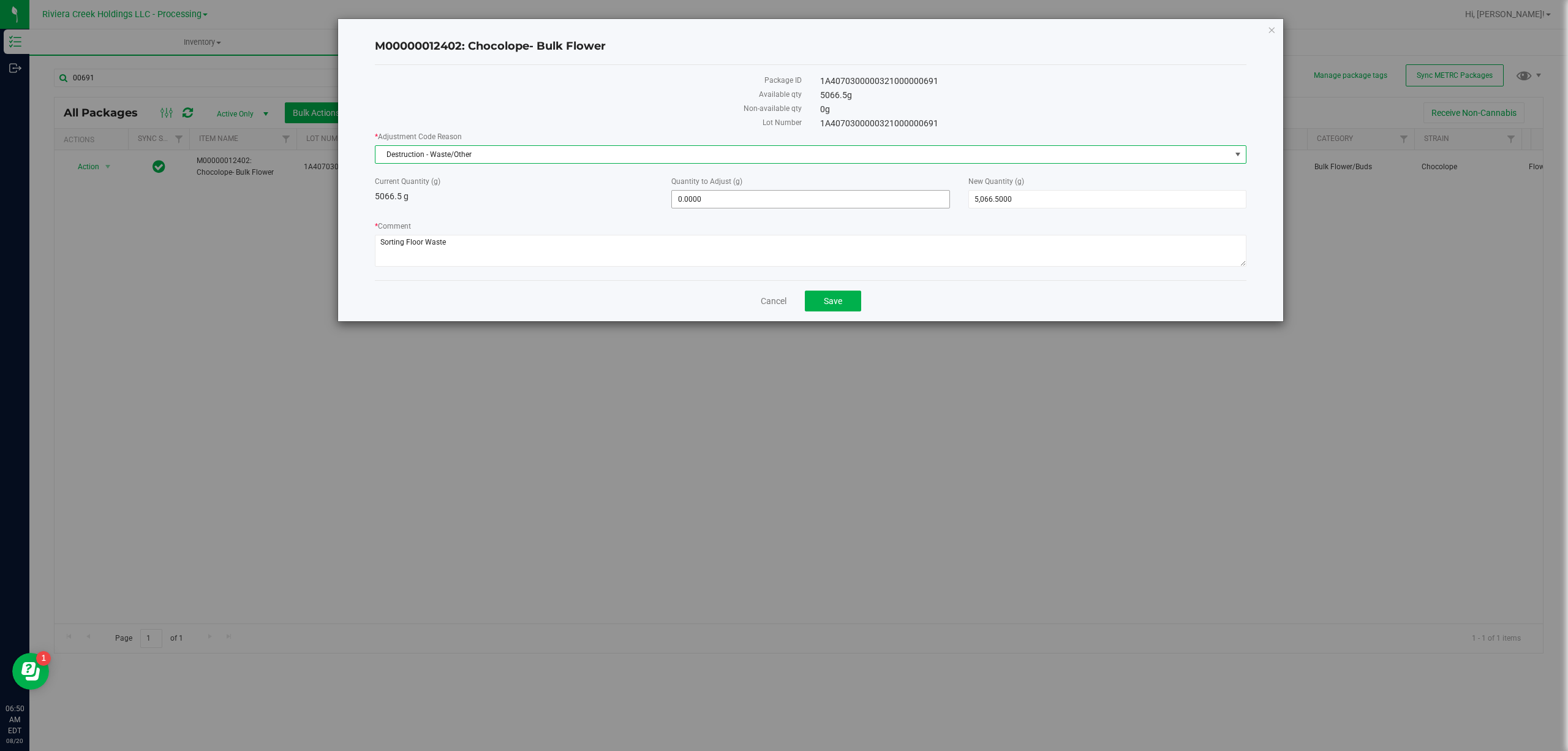
click at [777, 208] on span "0.0000 0" at bounding box center [810, 199] width 278 height 18
click at [777, 208] on input "0" at bounding box center [810, 199] width 277 height 17
type input "-9"
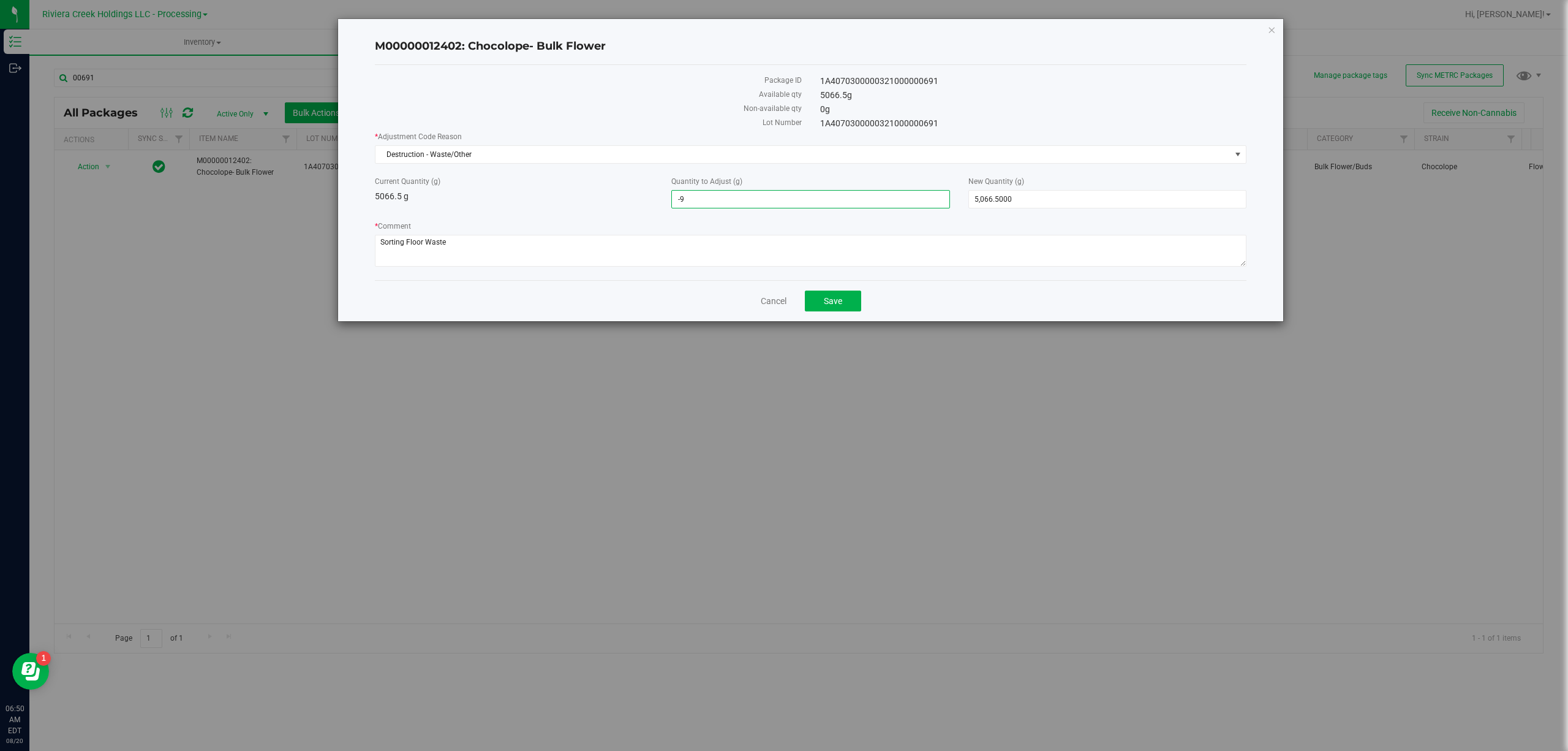
type input "-9.0000"
type input "5,057.5000"
click at [626, 214] on div "* Adjustment Code Reason Destruction - Waste/Other Select Damaged / Adulterated…" at bounding box center [811, 200] width 872 height 139
click at [836, 301] on span "Save" at bounding box center [832, 301] width 18 height 10
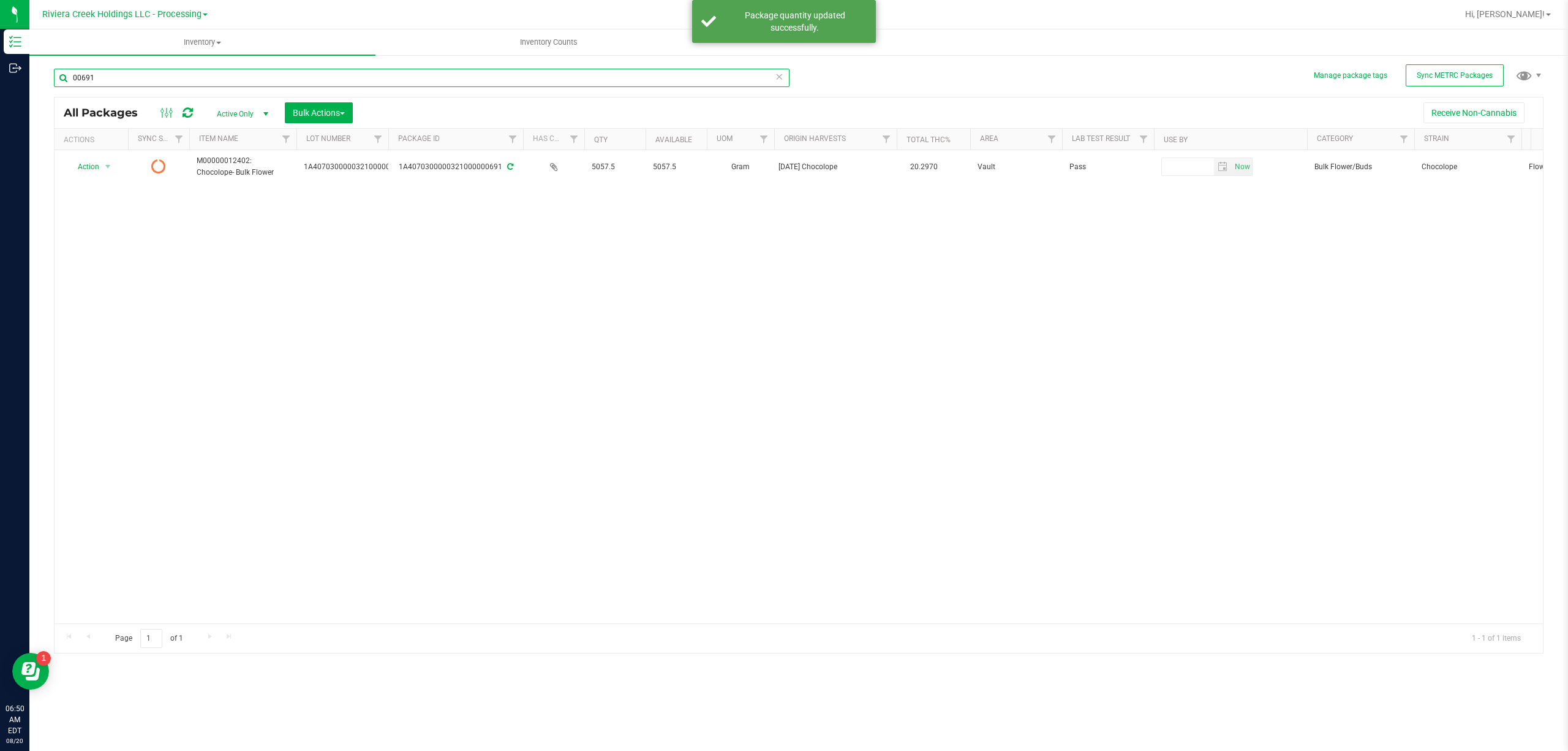
click at [374, 72] on input "00691" at bounding box center [422, 78] width 736 height 18
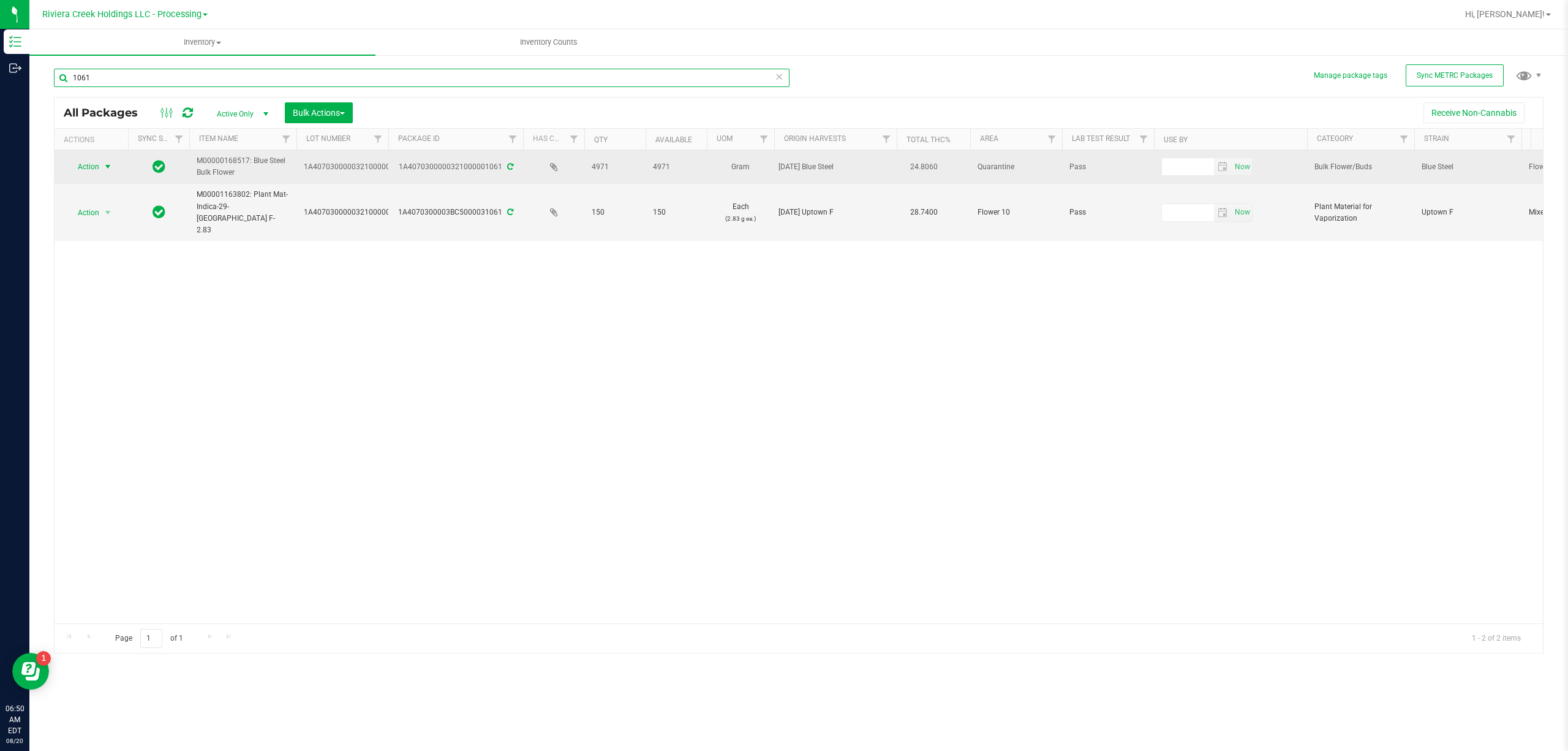
type input "1061"
click at [87, 165] on span "Action" at bounding box center [83, 167] width 33 height 17
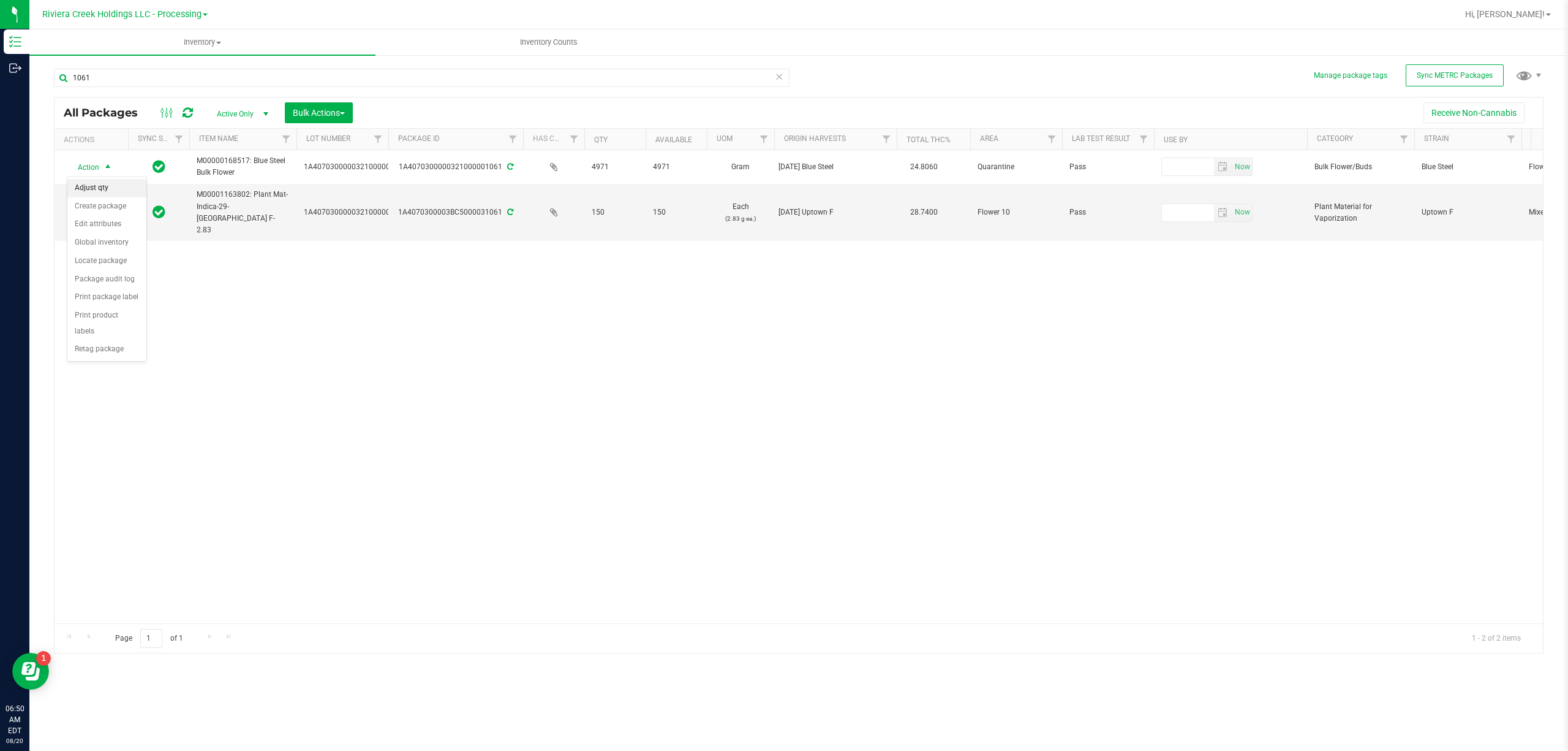
click at [95, 191] on li "Adjust qty" at bounding box center [106, 188] width 79 height 18
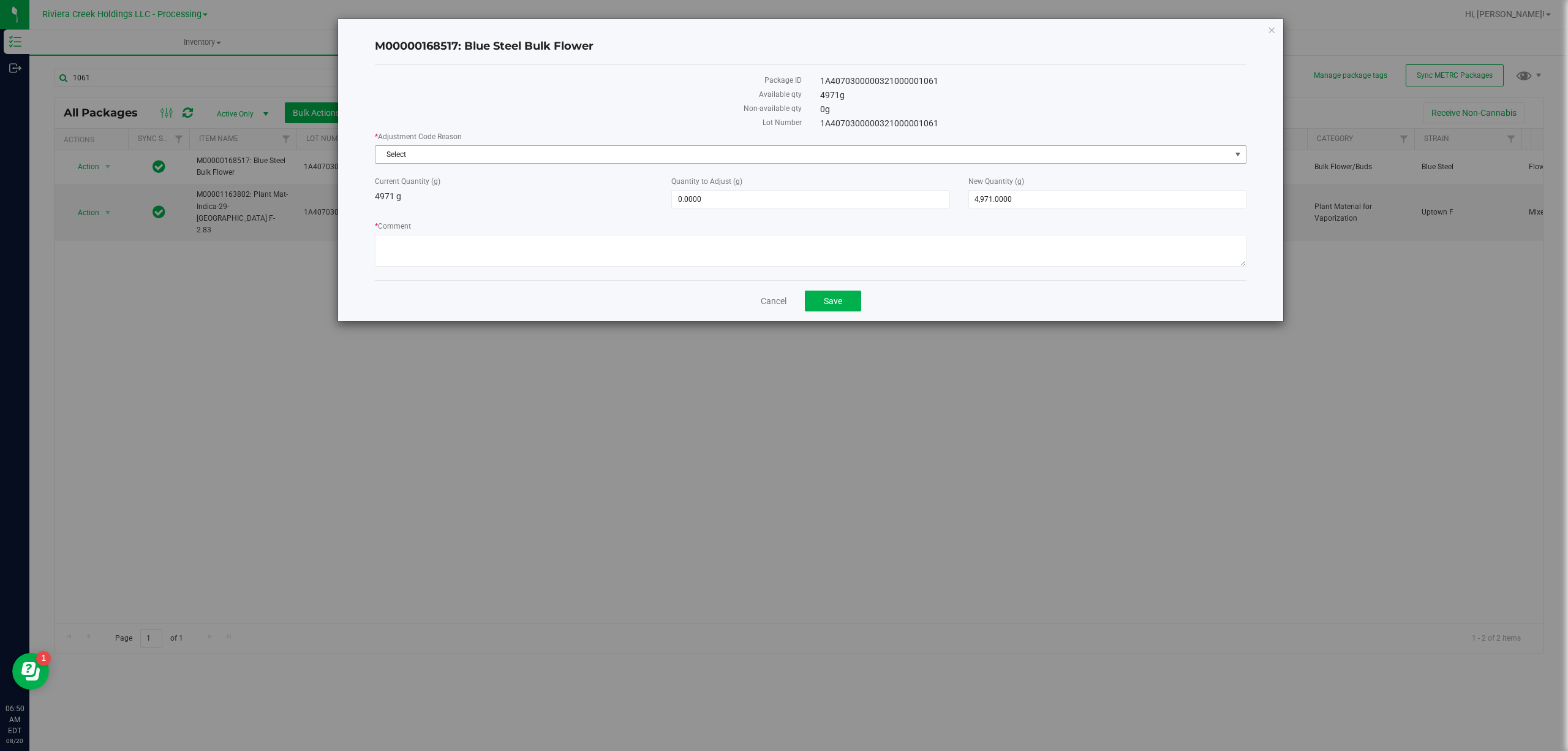
click at [490, 148] on span "Select" at bounding box center [803, 154] width 855 height 17
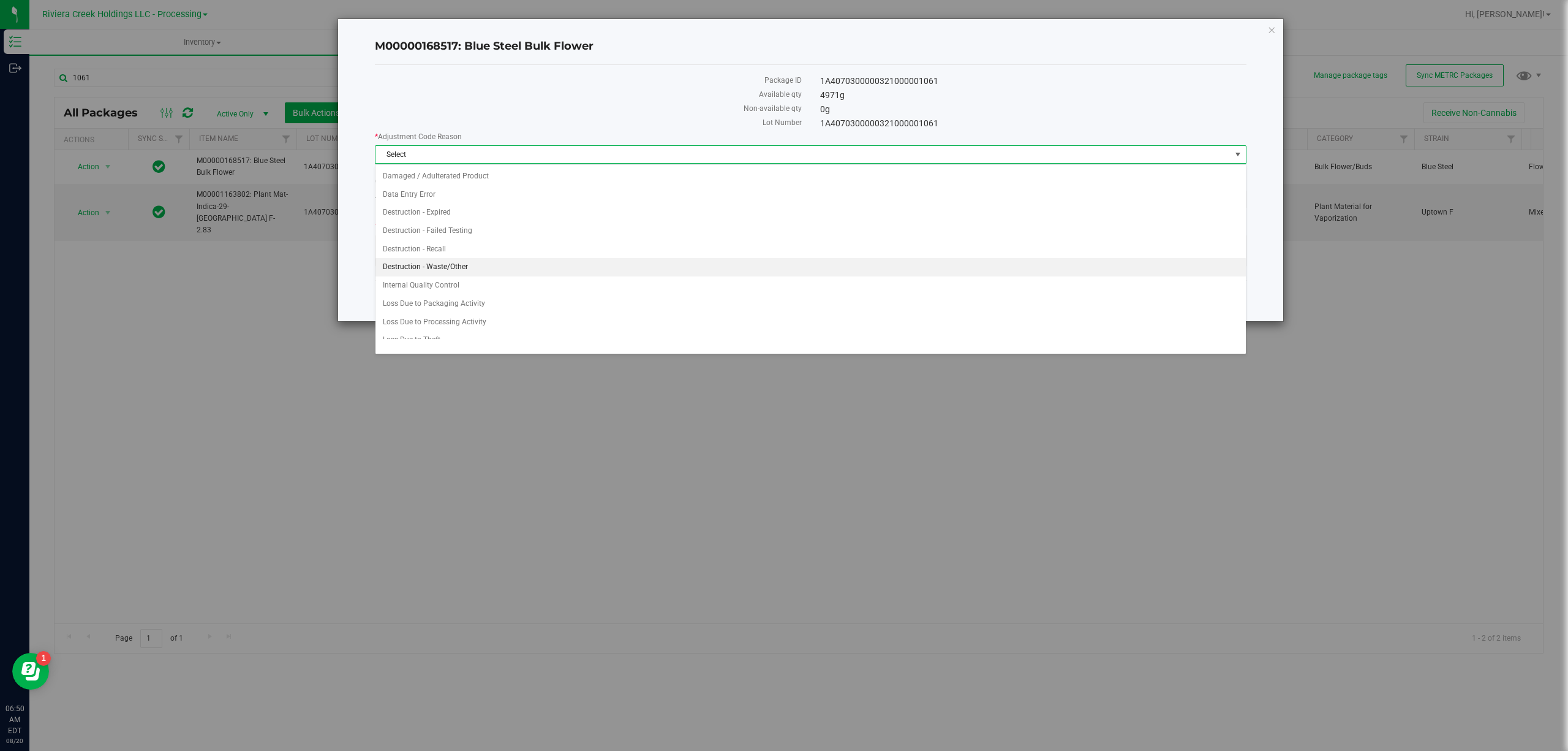
click at [462, 275] on li "Destruction - Waste/Other" at bounding box center [811, 267] width 870 height 18
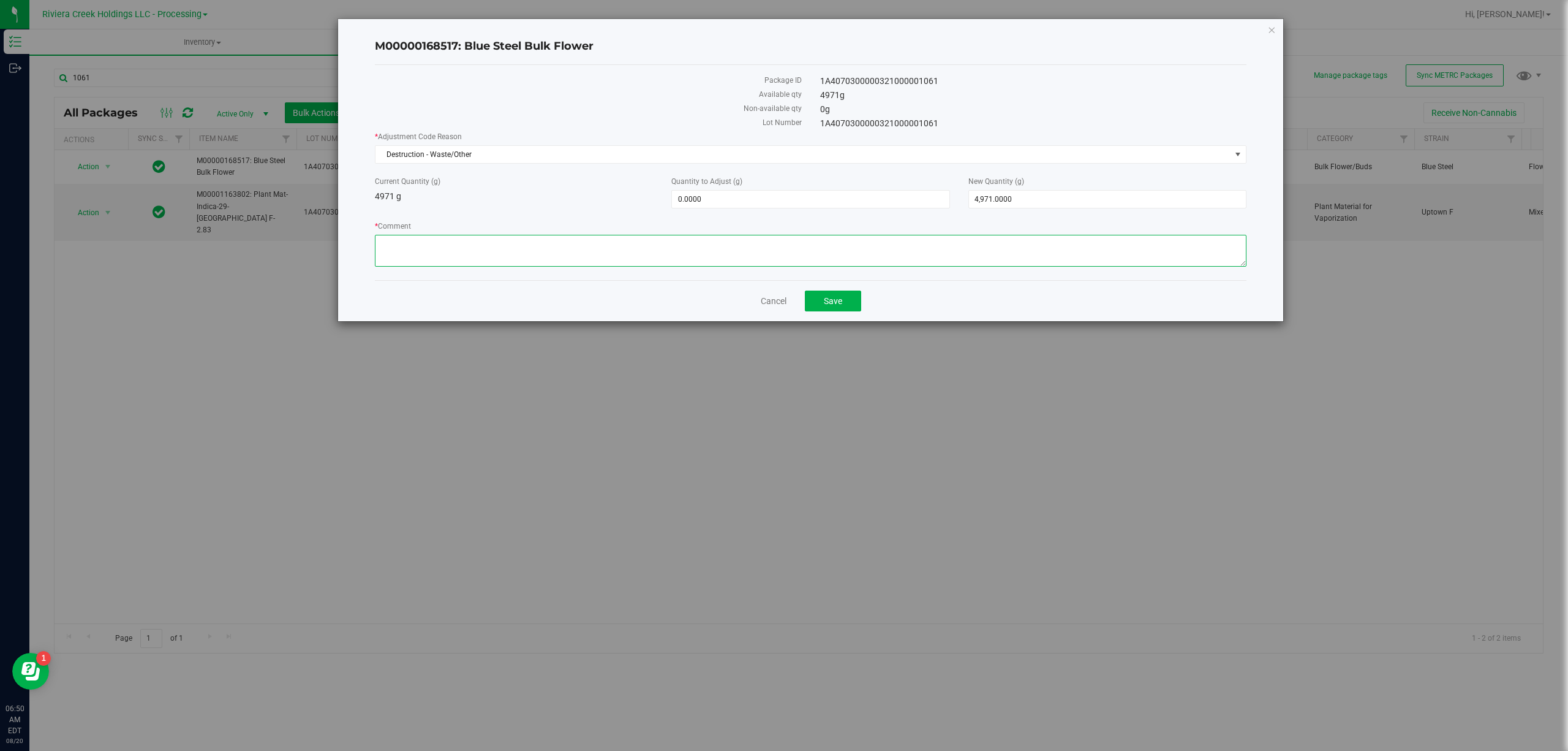
paste textarea "Sorting Floor Waste"
type textarea "Sorting Floor Waste"
click at [736, 204] on span "0.0000 0" at bounding box center [810, 199] width 278 height 18
click at [736, 204] on input "0" at bounding box center [810, 199] width 277 height 17
type input "-9"
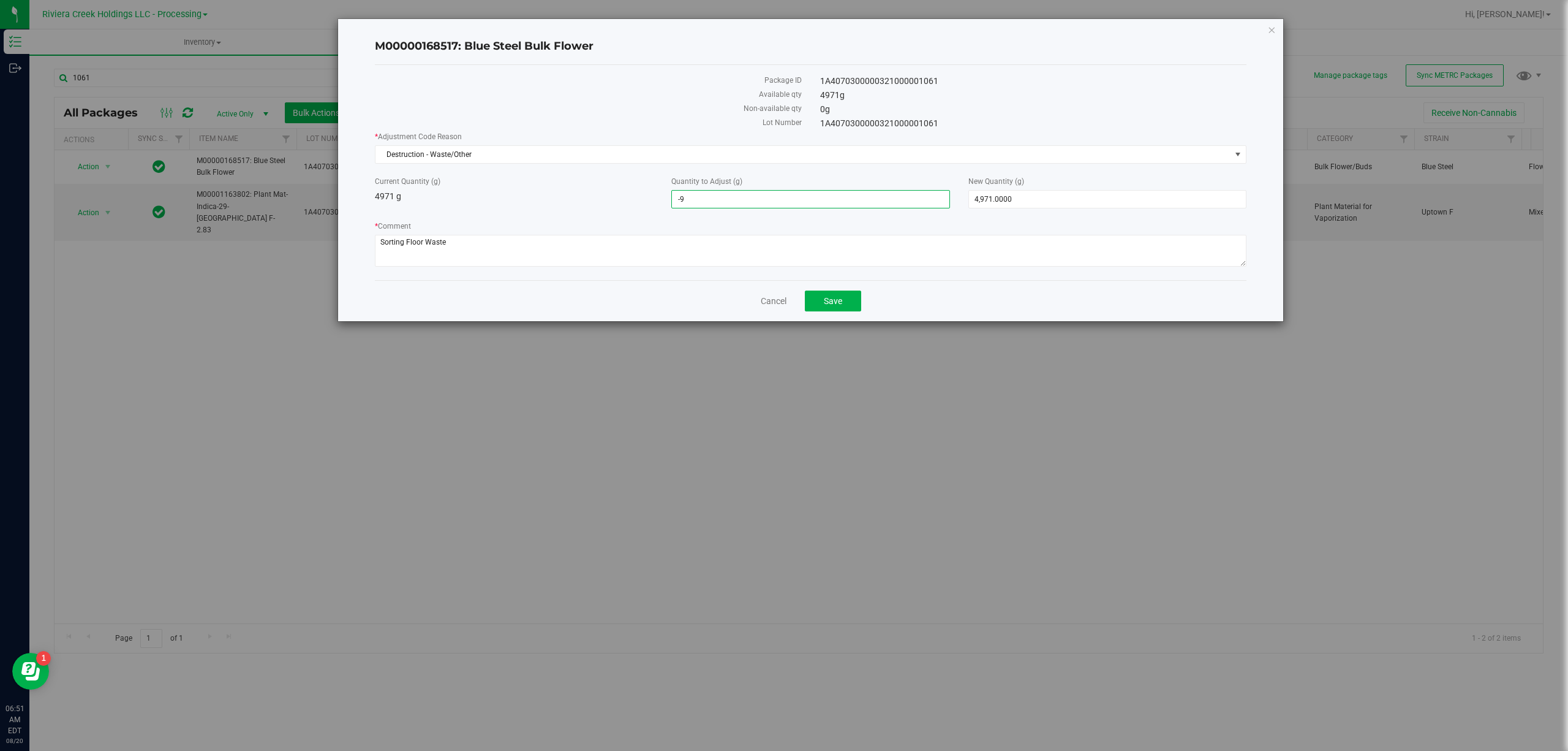
type input "-9.0000"
type input "4,962.0000"
click at [603, 217] on div "* Adjustment Code Reason Destruction - Waste/Other Select Damaged / Adulterated…" at bounding box center [811, 200] width 872 height 139
click at [841, 306] on span "Save" at bounding box center [832, 301] width 18 height 10
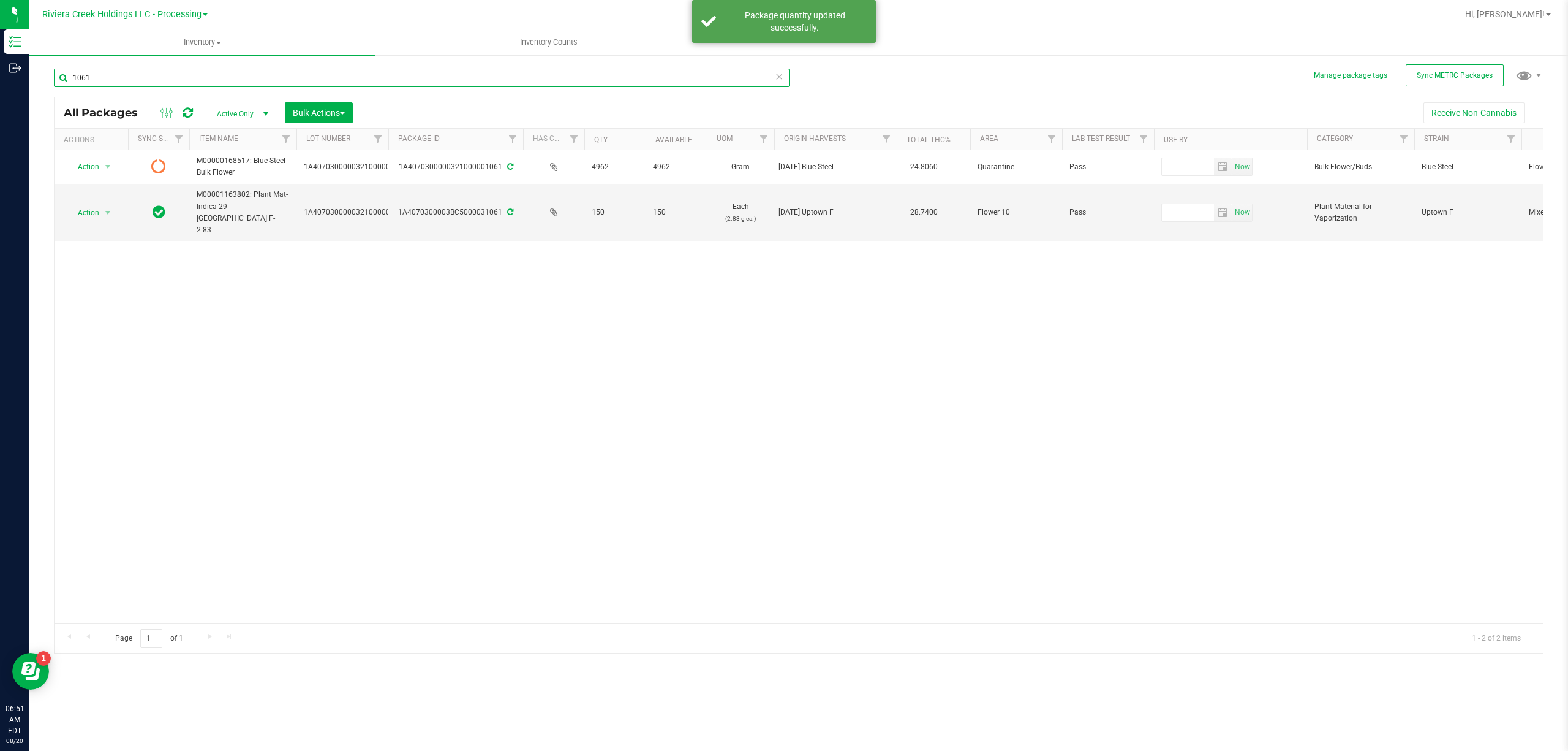
click at [114, 69] on input "1061" at bounding box center [422, 78] width 736 height 18
